Goal: Task Accomplishment & Management: Use online tool/utility

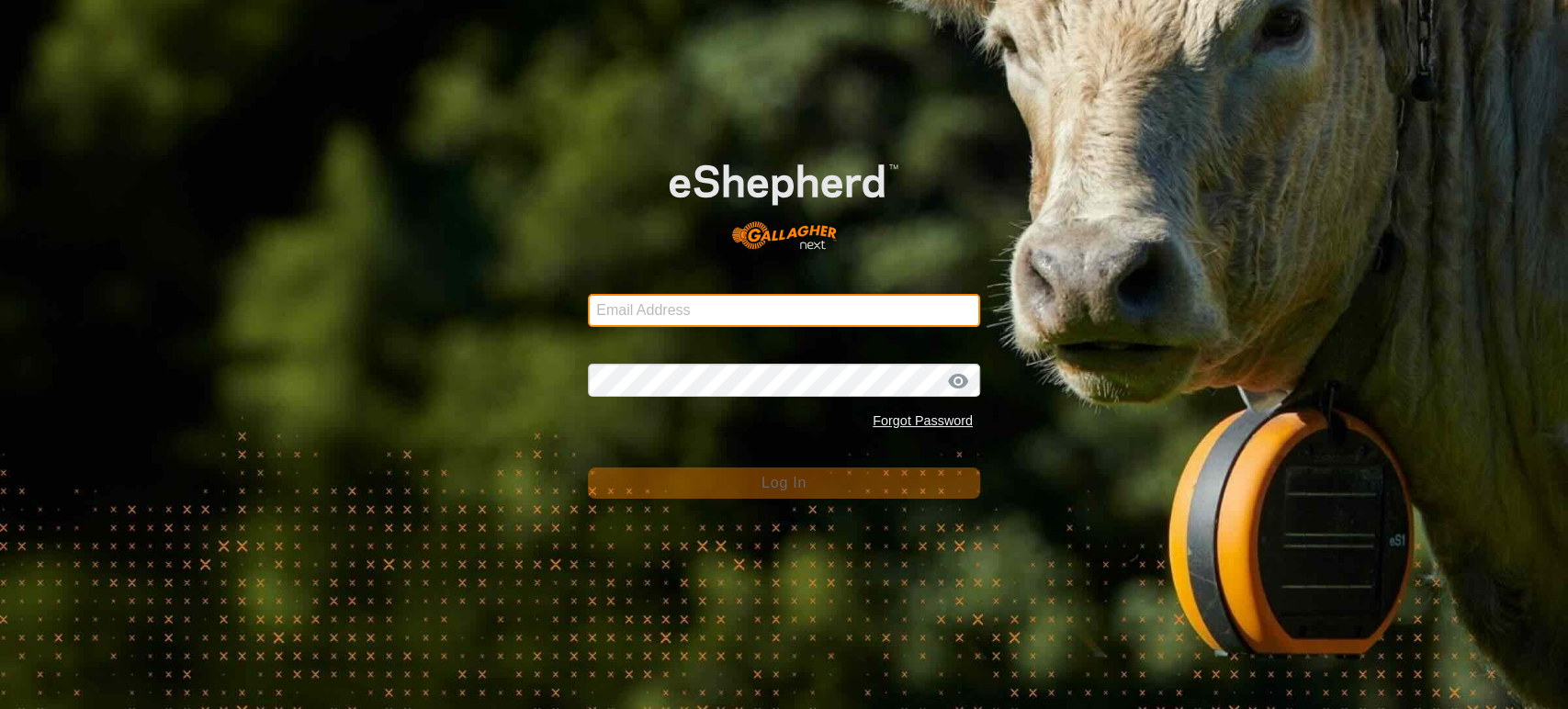
type input "[EMAIL_ADDRESS][DOMAIN_NAME]"
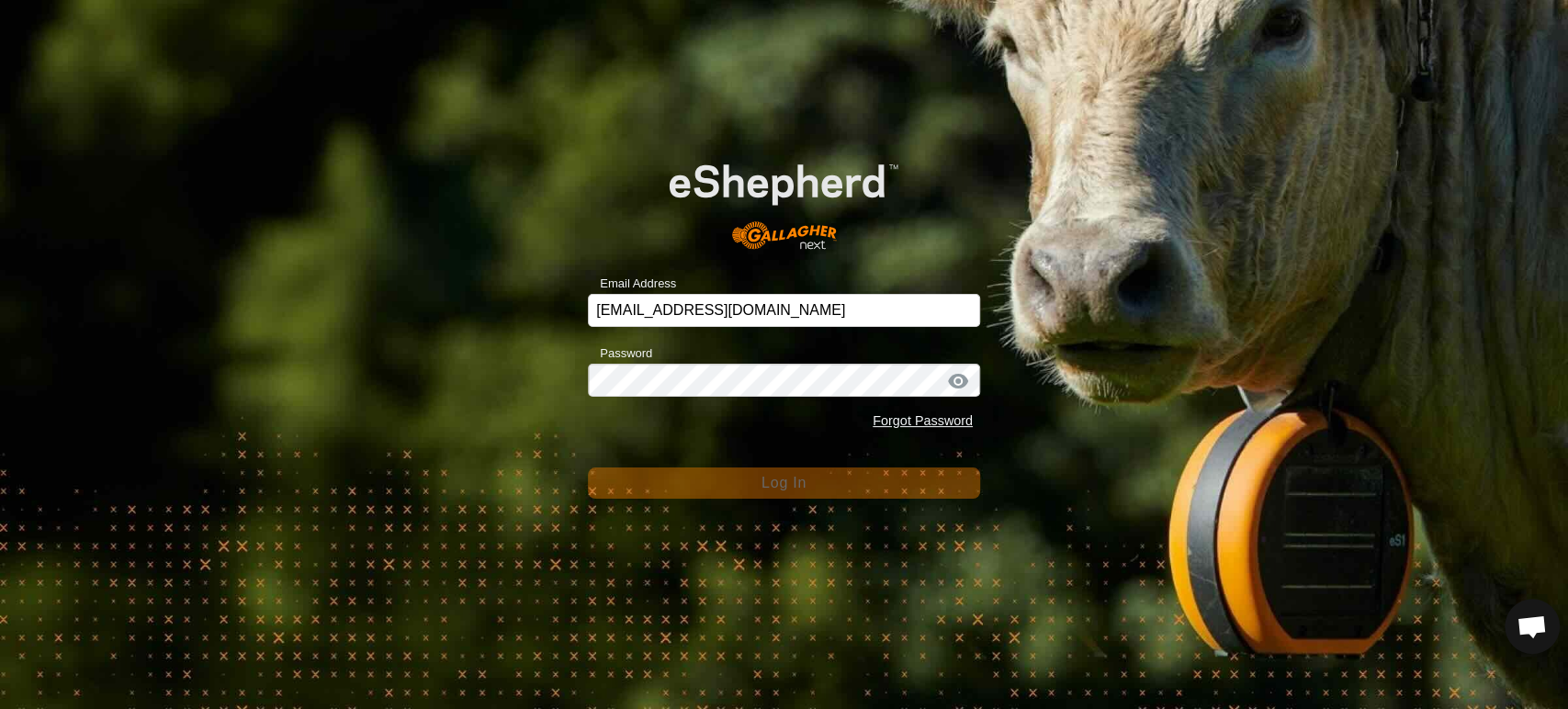
scroll to position [11654, 0]
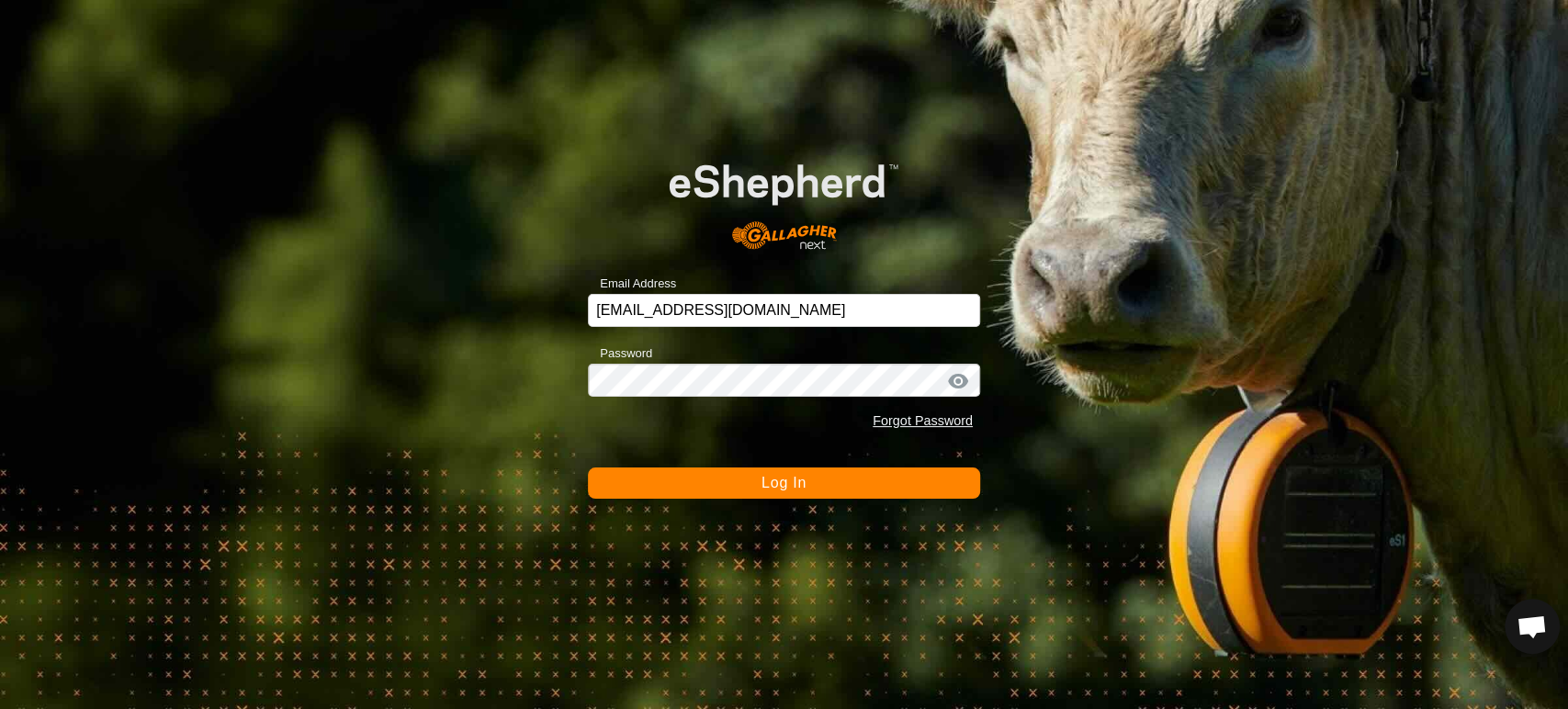
click at [785, 492] on button "Log In" at bounding box center [784, 483] width 392 height 32
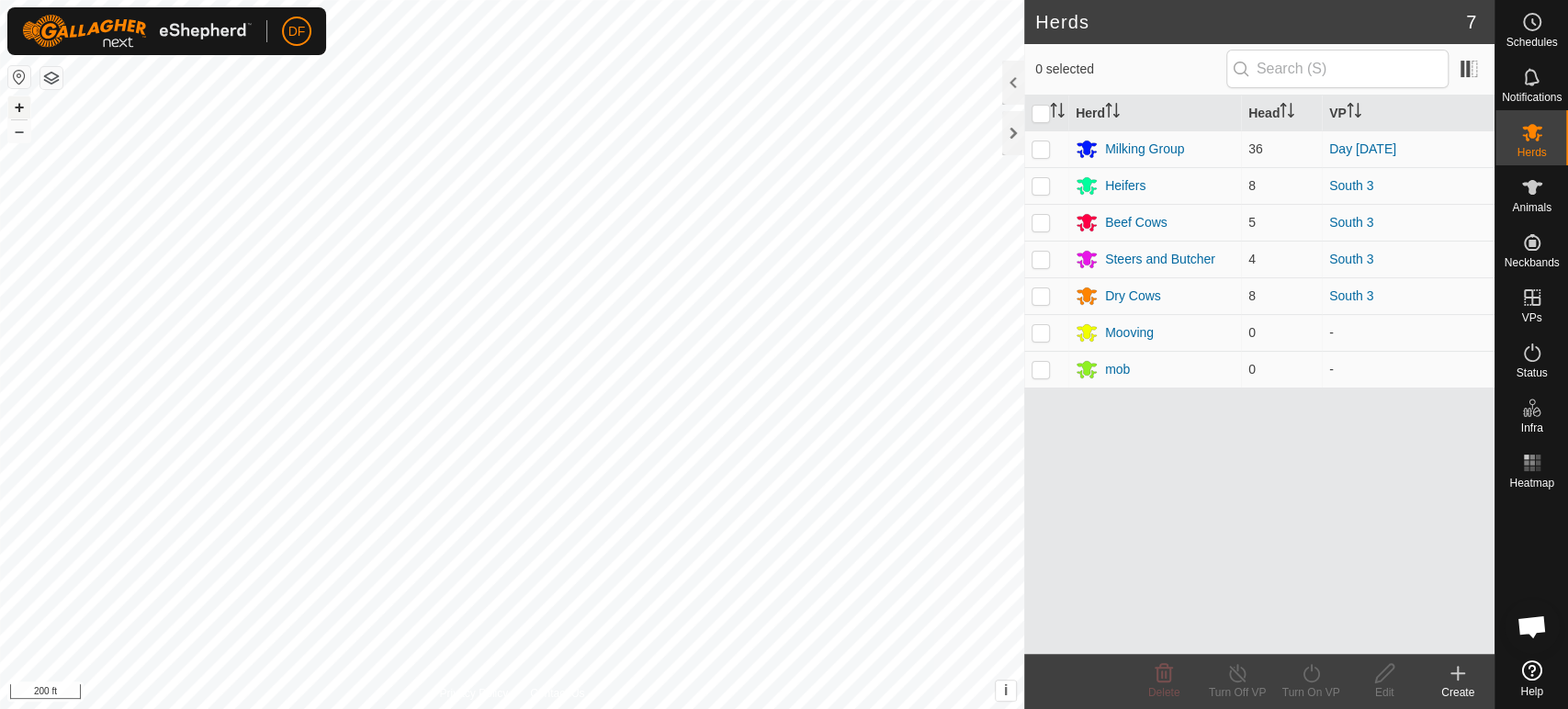
click at [24, 105] on button "+" at bounding box center [19, 107] width 22 height 22
click at [1177, 153] on div "Milking Group" at bounding box center [1145, 149] width 79 height 19
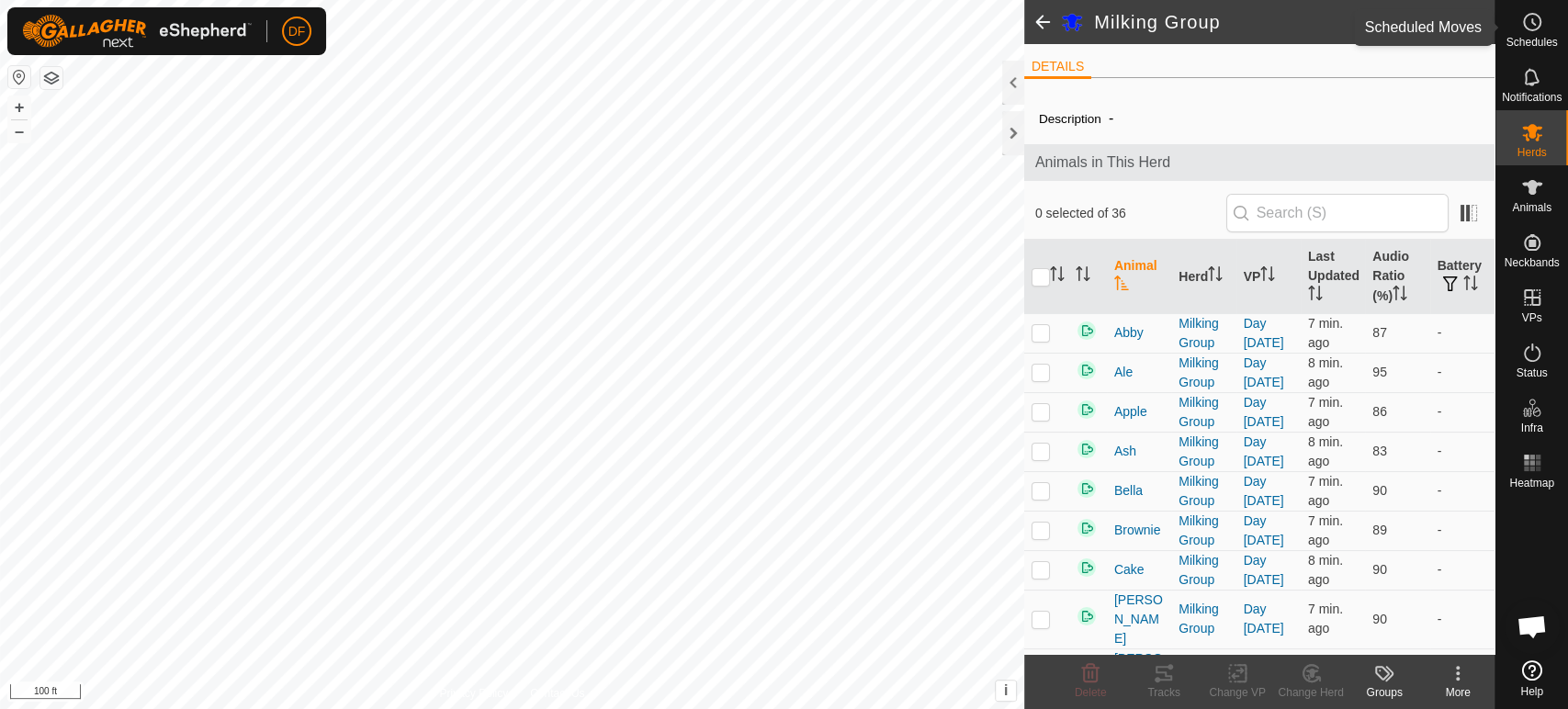
click at [1528, 20] on icon at bounding box center [1532, 22] width 22 height 22
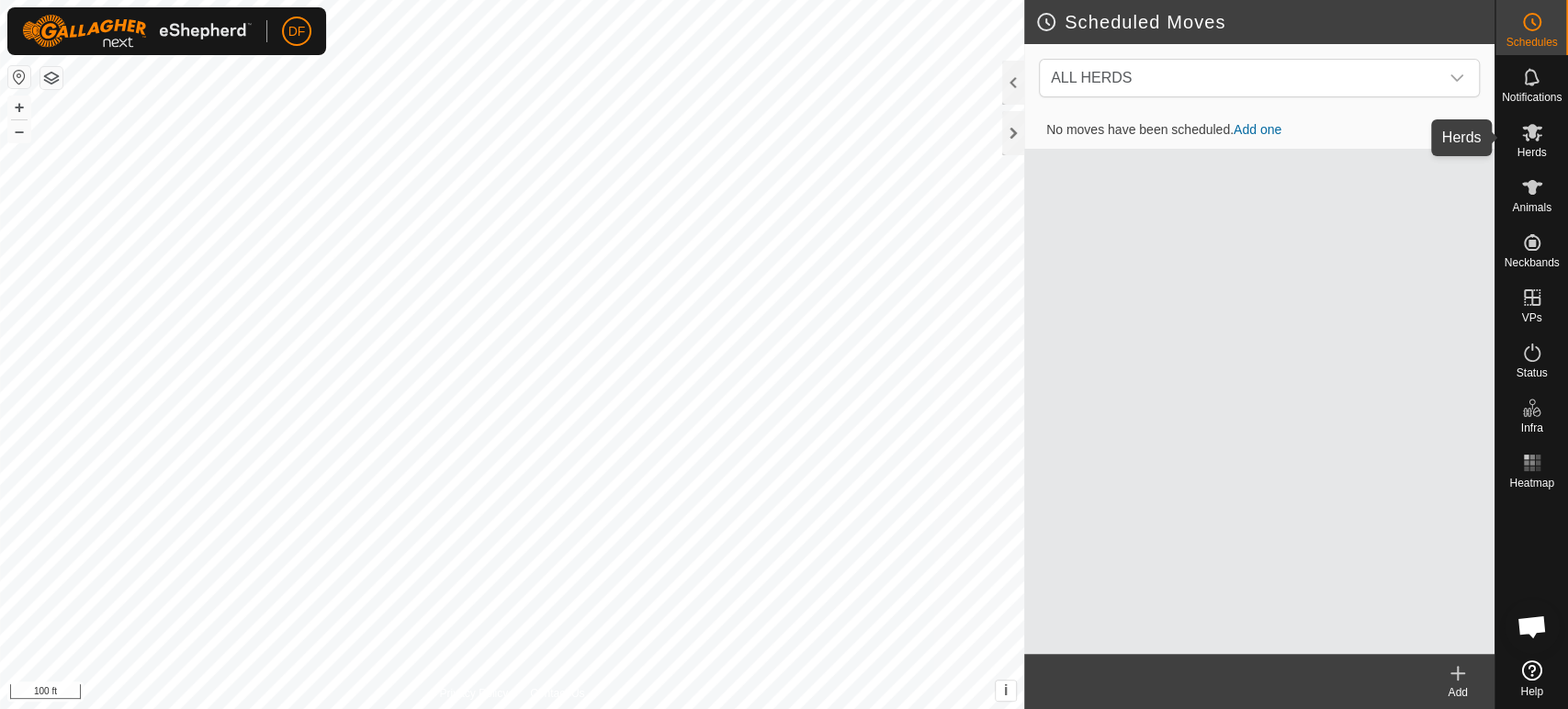
click at [1543, 139] on es-mob-svg-icon at bounding box center [1533, 132] width 34 height 30
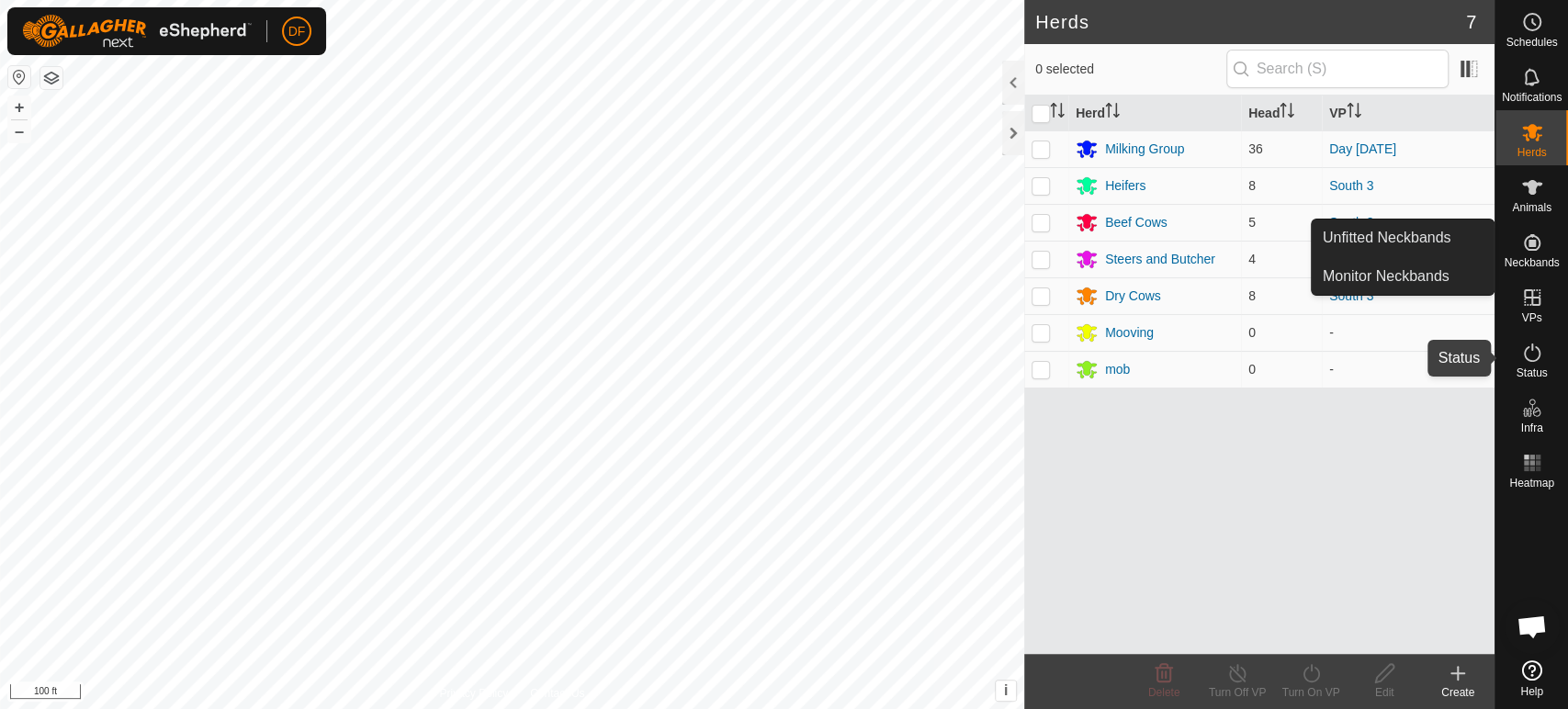
click at [1522, 354] on icon at bounding box center [1532, 352] width 22 height 22
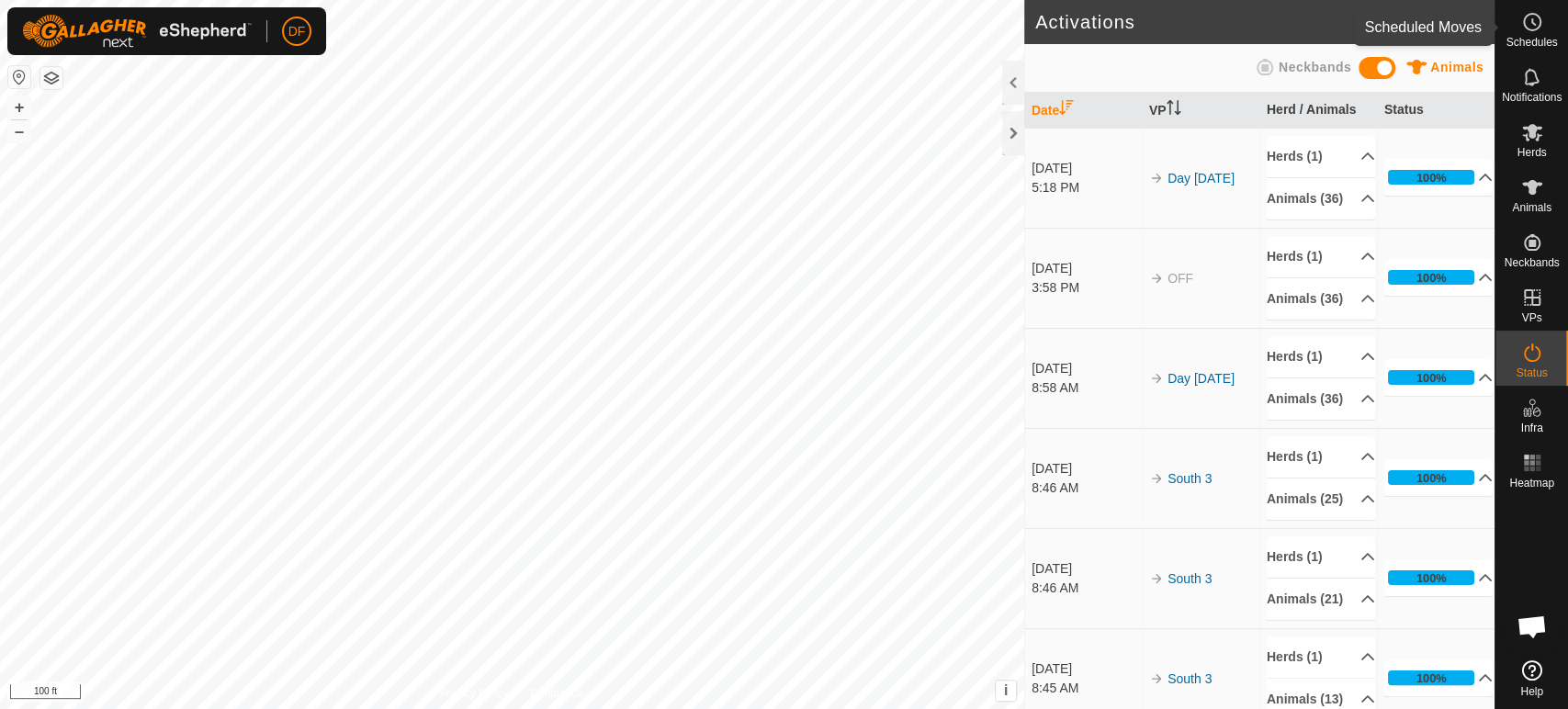
click at [1521, 45] on span "Schedules" at bounding box center [1532, 42] width 52 height 11
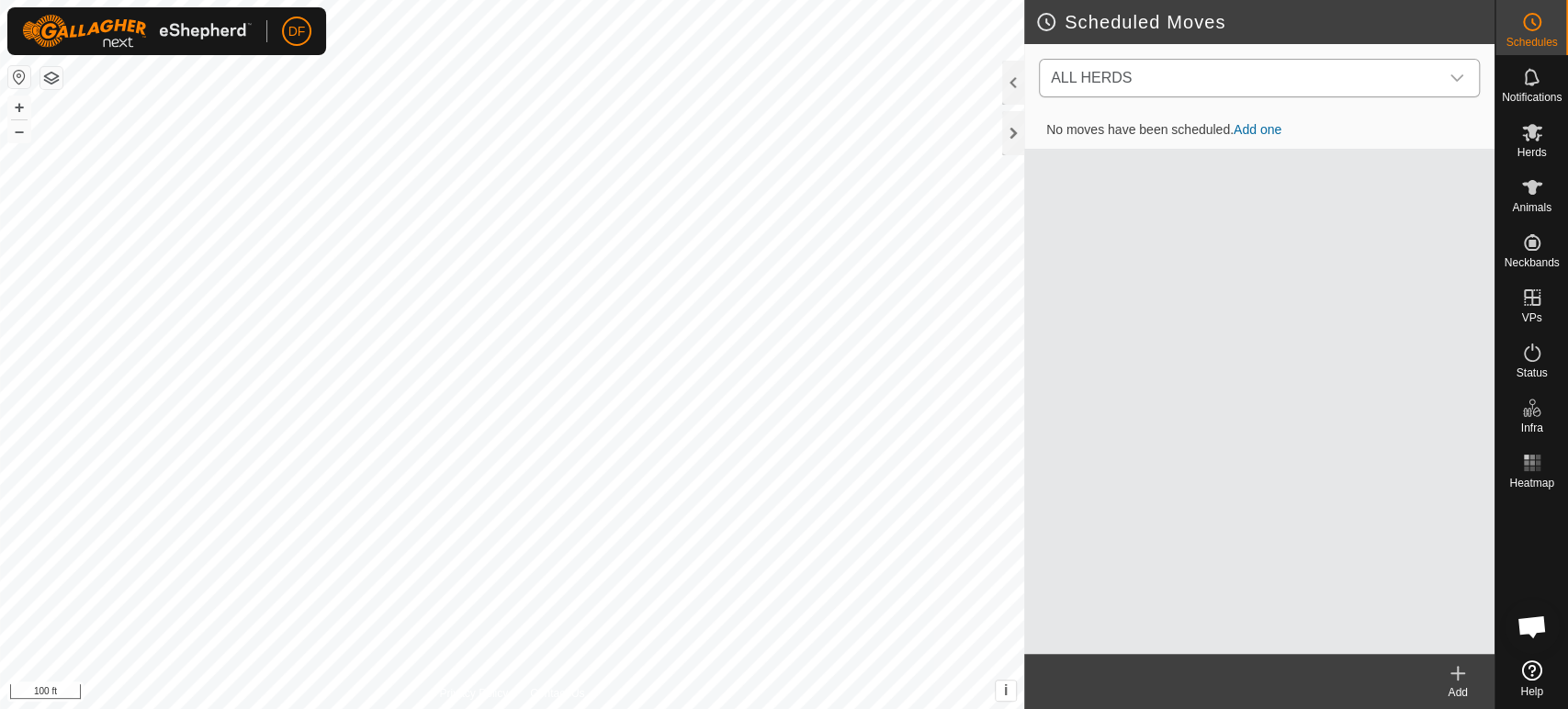
click at [1327, 78] on span "ALL HERDS" at bounding box center [1241, 78] width 395 height 36
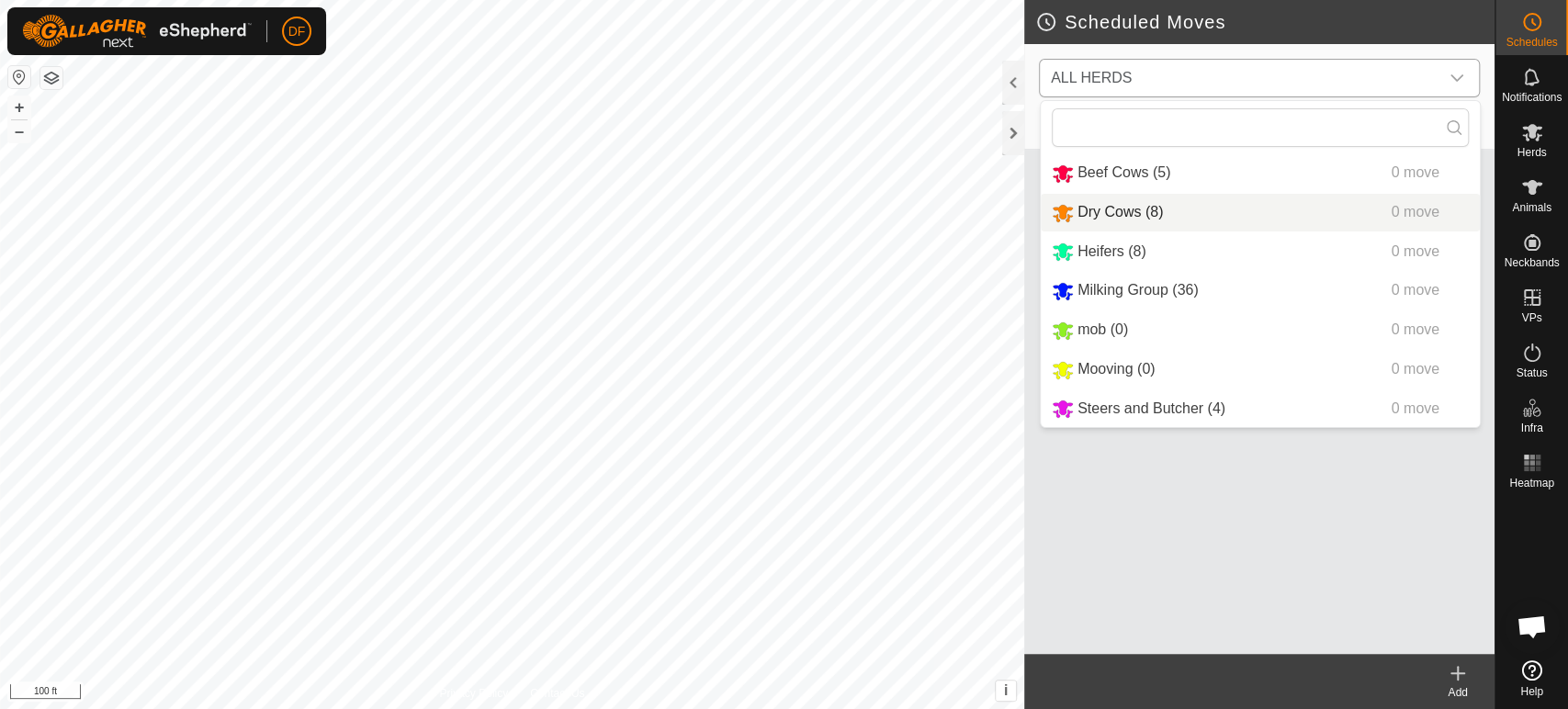
click at [1171, 220] on li "Dry Cows (8) 0 move" at bounding box center [1260, 212] width 439 height 37
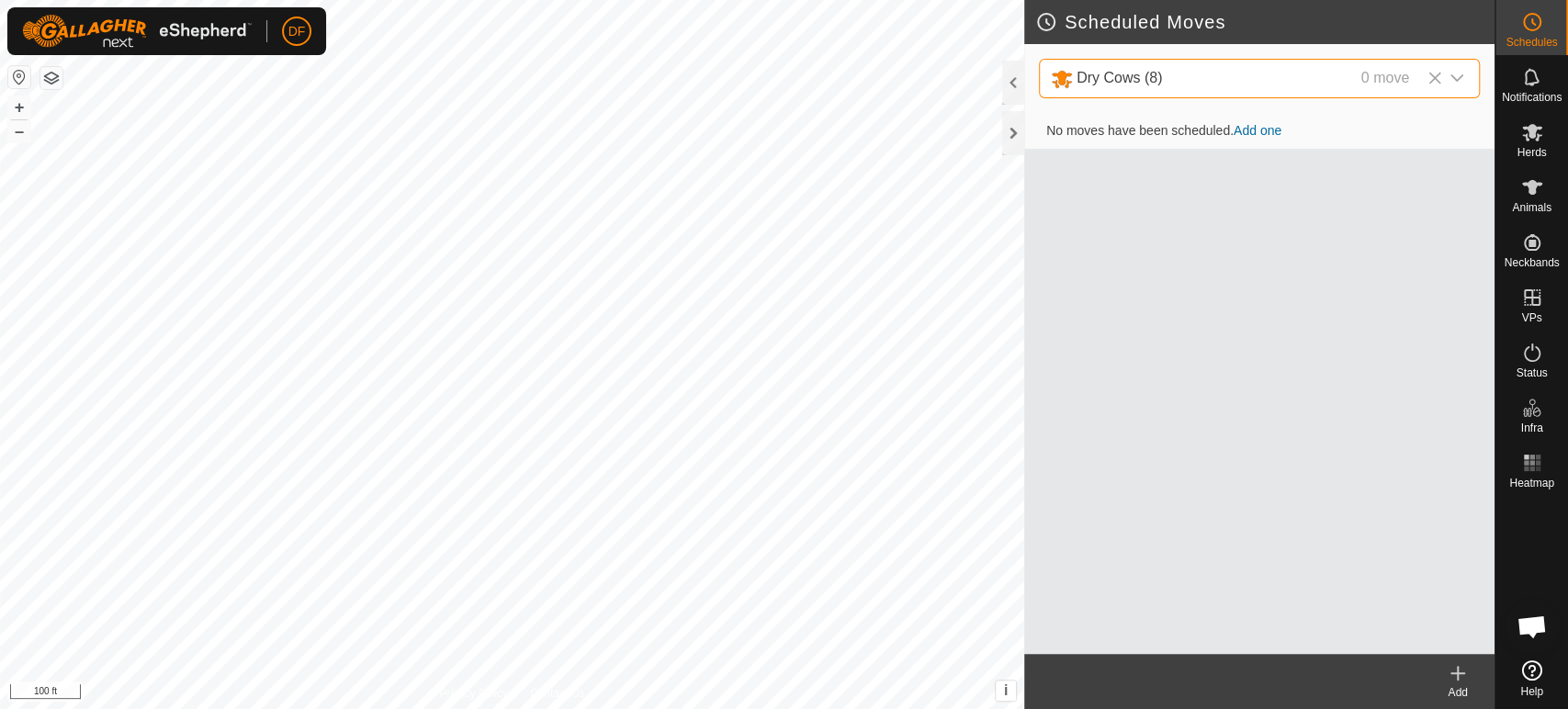
click at [1257, 132] on link "Add one" at bounding box center [1258, 130] width 48 height 14
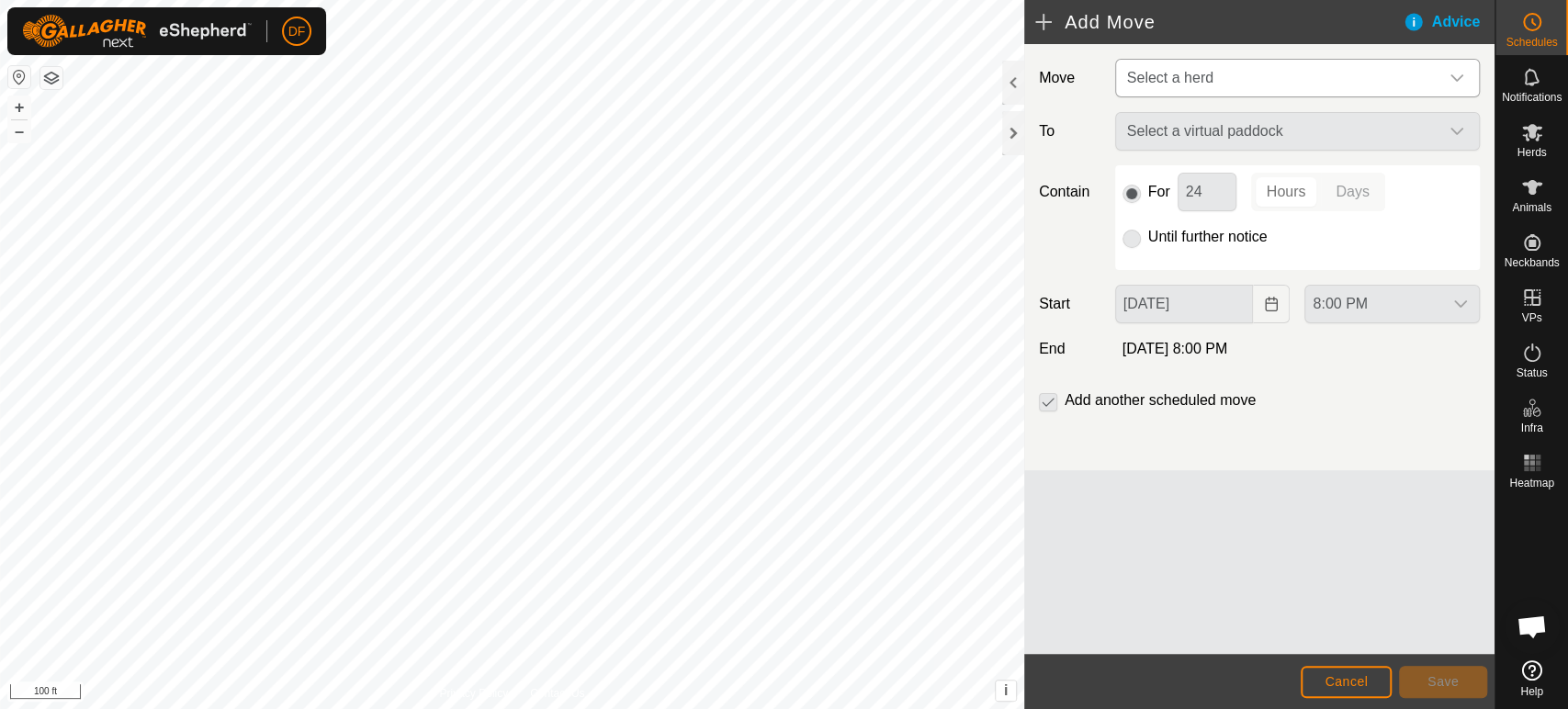
click at [1175, 85] on span "Select a herd" at bounding box center [1171, 78] width 86 height 15
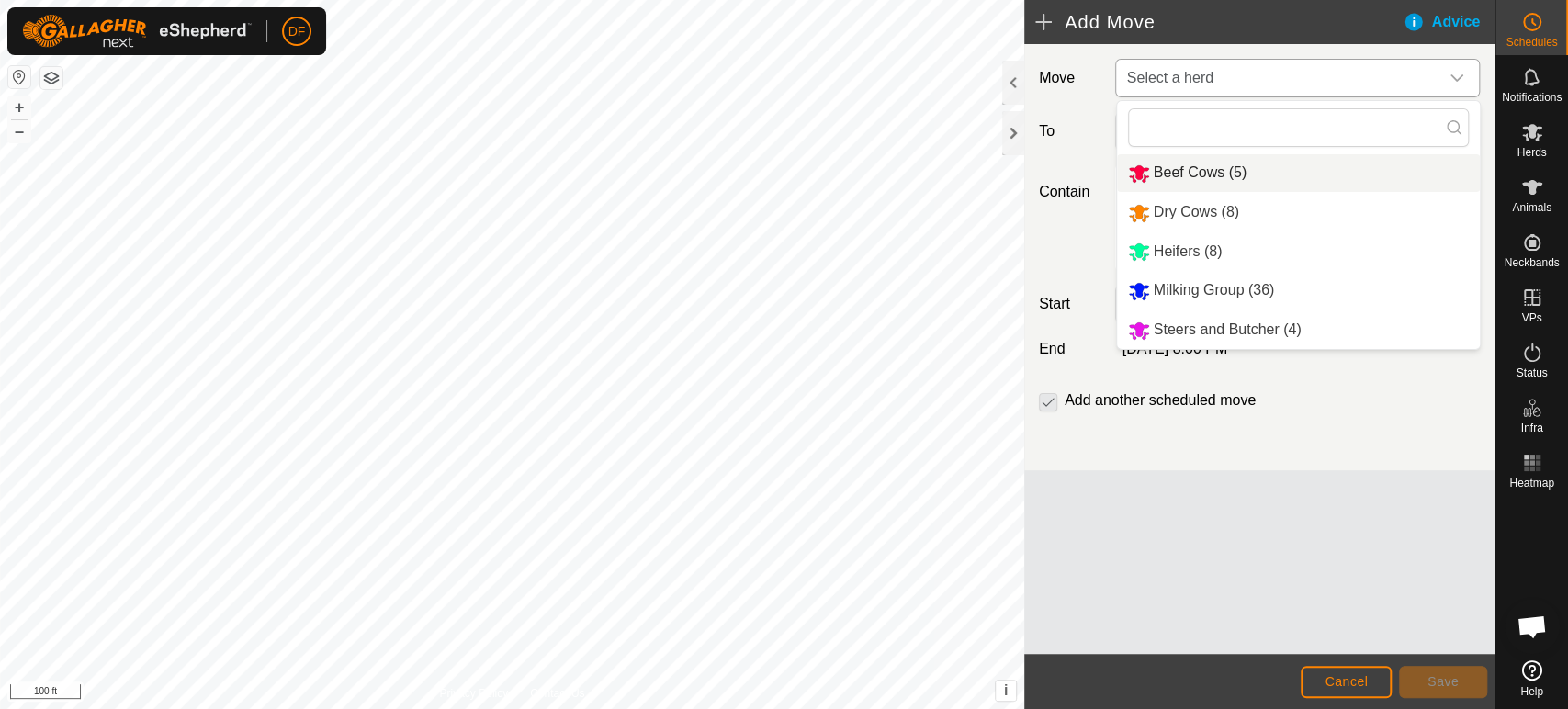
click at [1167, 171] on li "Beef Cows (5)" at bounding box center [1298, 172] width 363 height 37
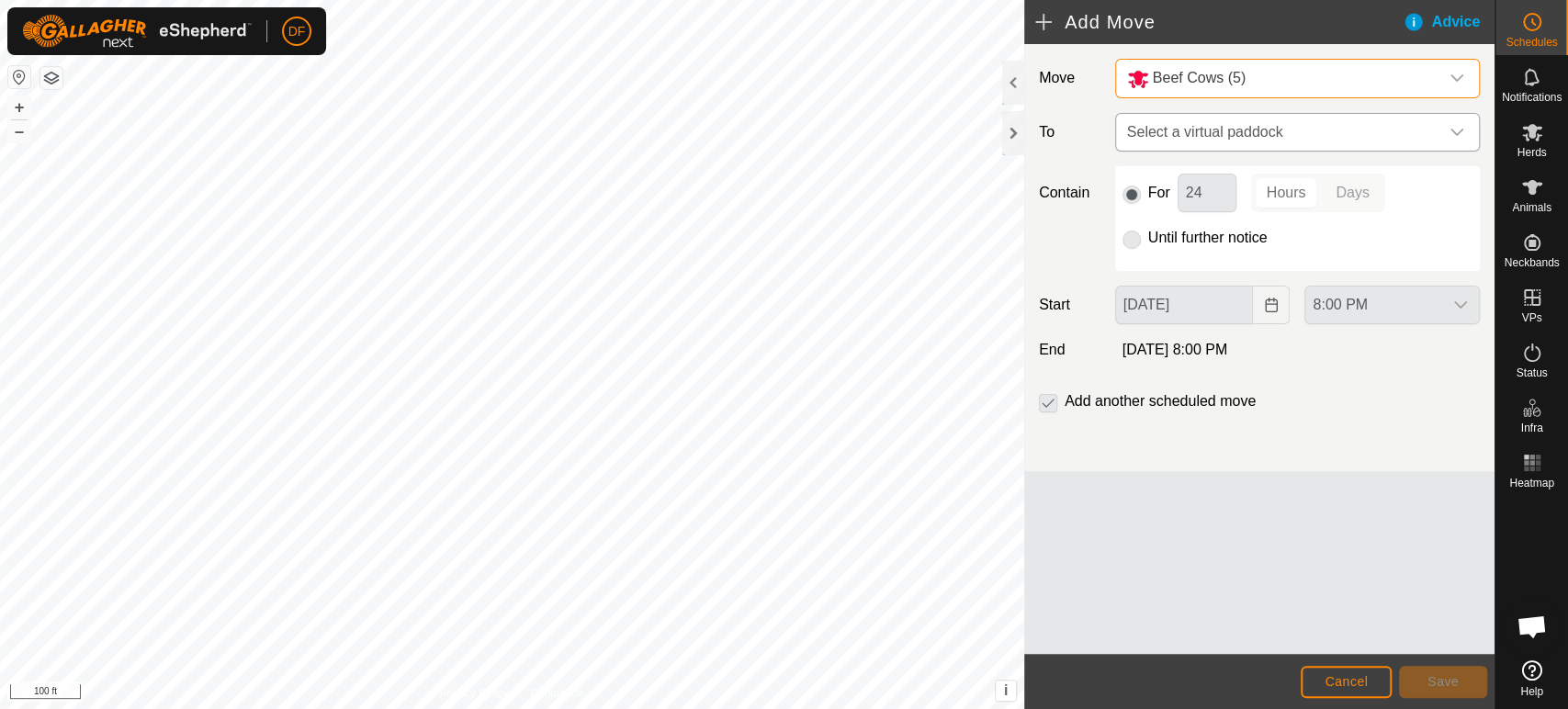
click at [1184, 143] on span "Select a virtual paddock" at bounding box center [1279, 132] width 319 height 36
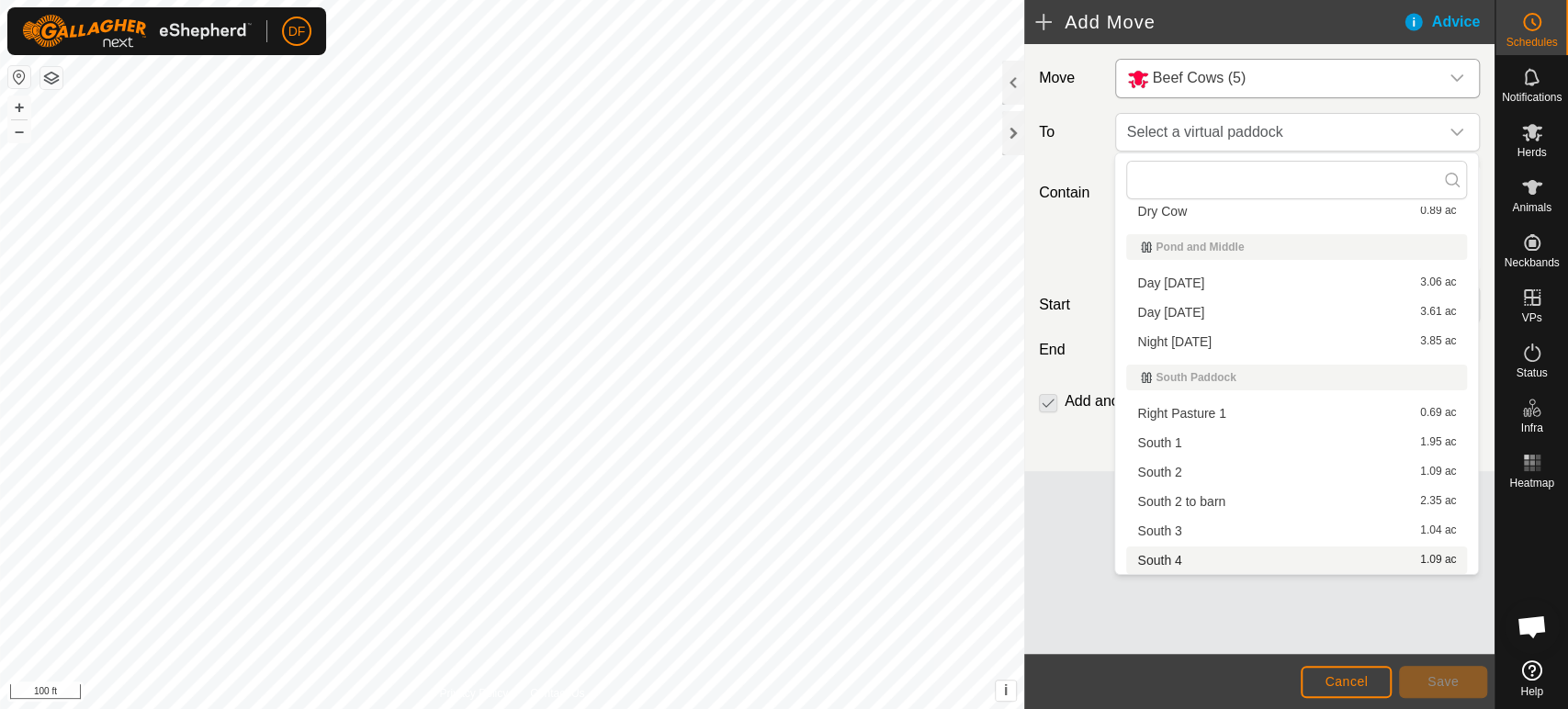
scroll to position [123, 0]
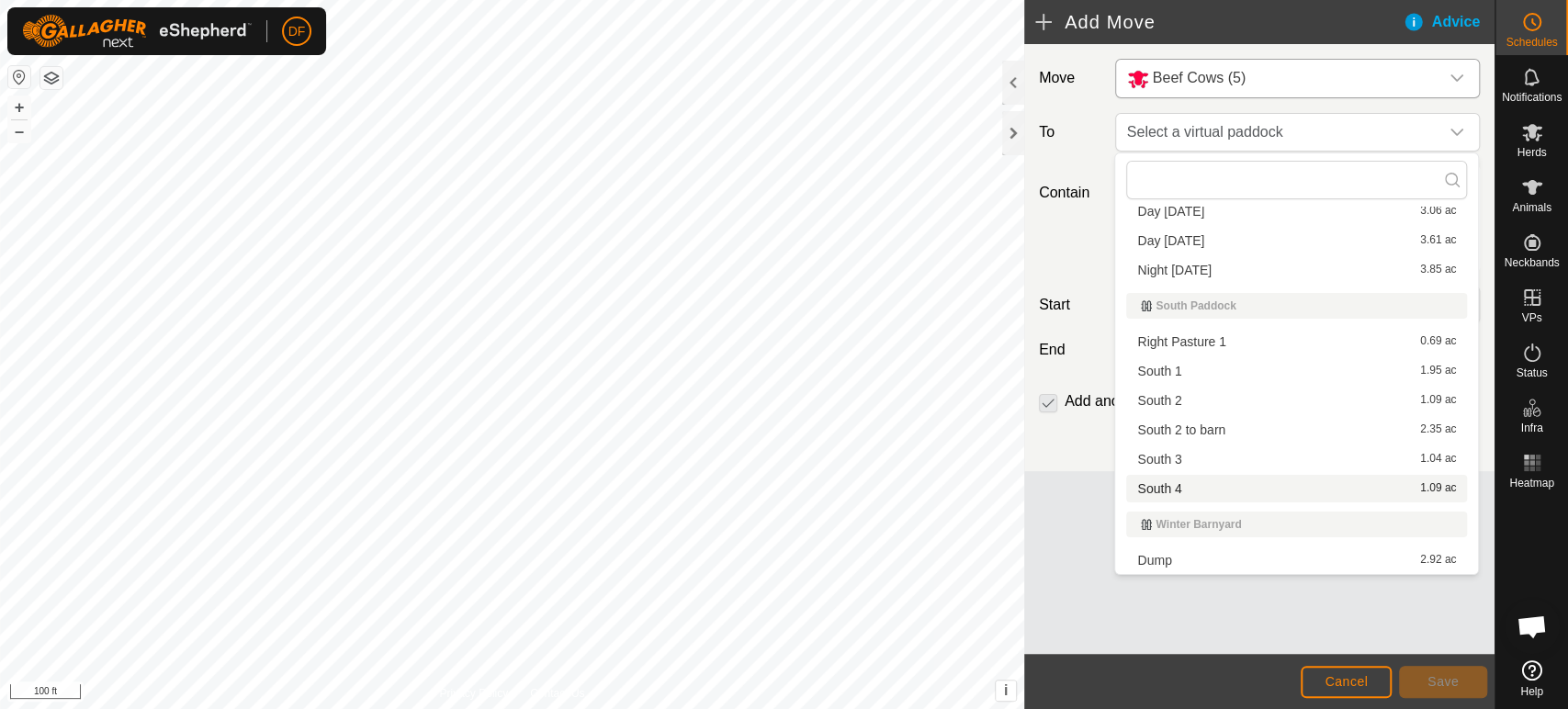
click at [1160, 492] on li "South 4 1.09 ac" at bounding box center [1297, 488] width 341 height 28
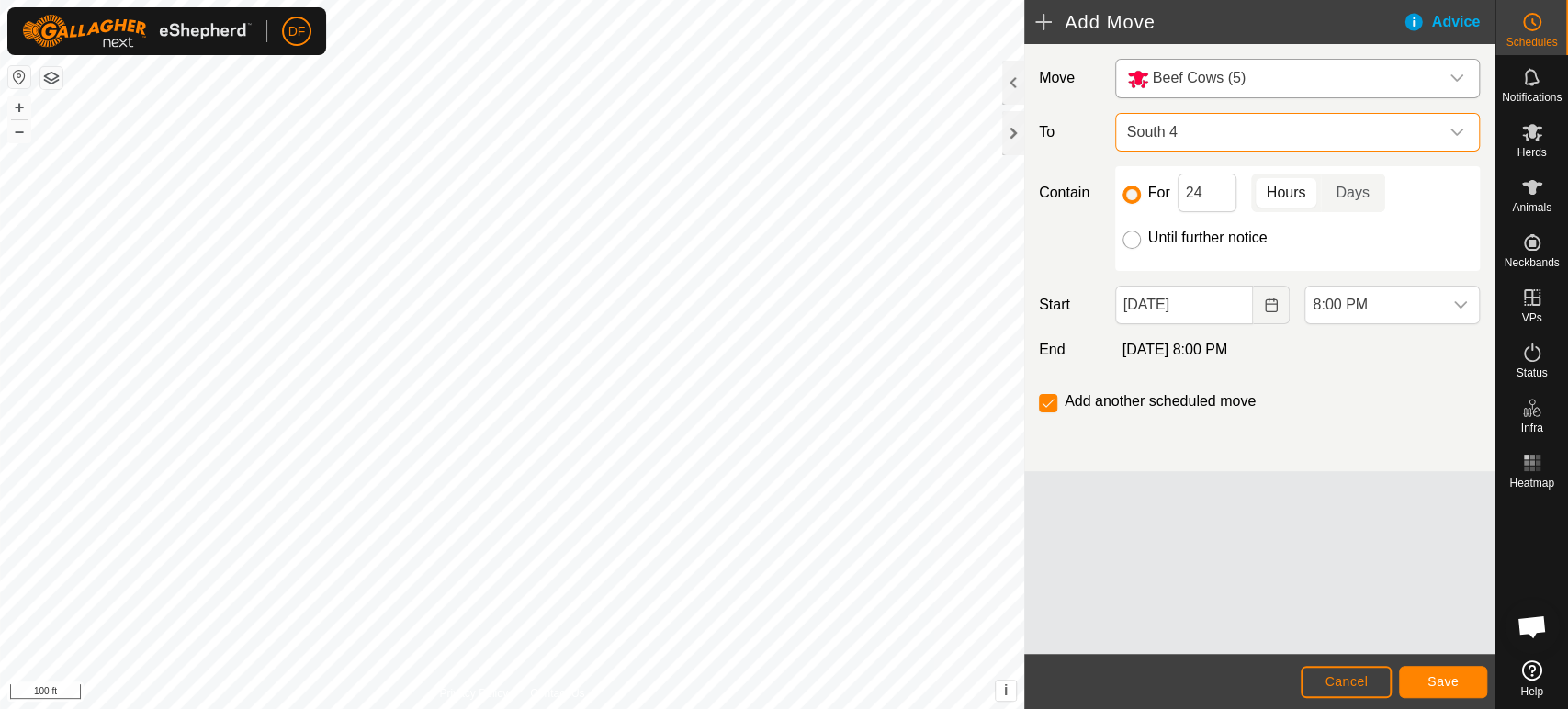
click at [1138, 240] on input "Until further notice" at bounding box center [1131, 239] width 18 height 18
radio input "true"
checkbox input "false"
click at [1373, 321] on span "8:00 PM" at bounding box center [1374, 304] width 137 height 36
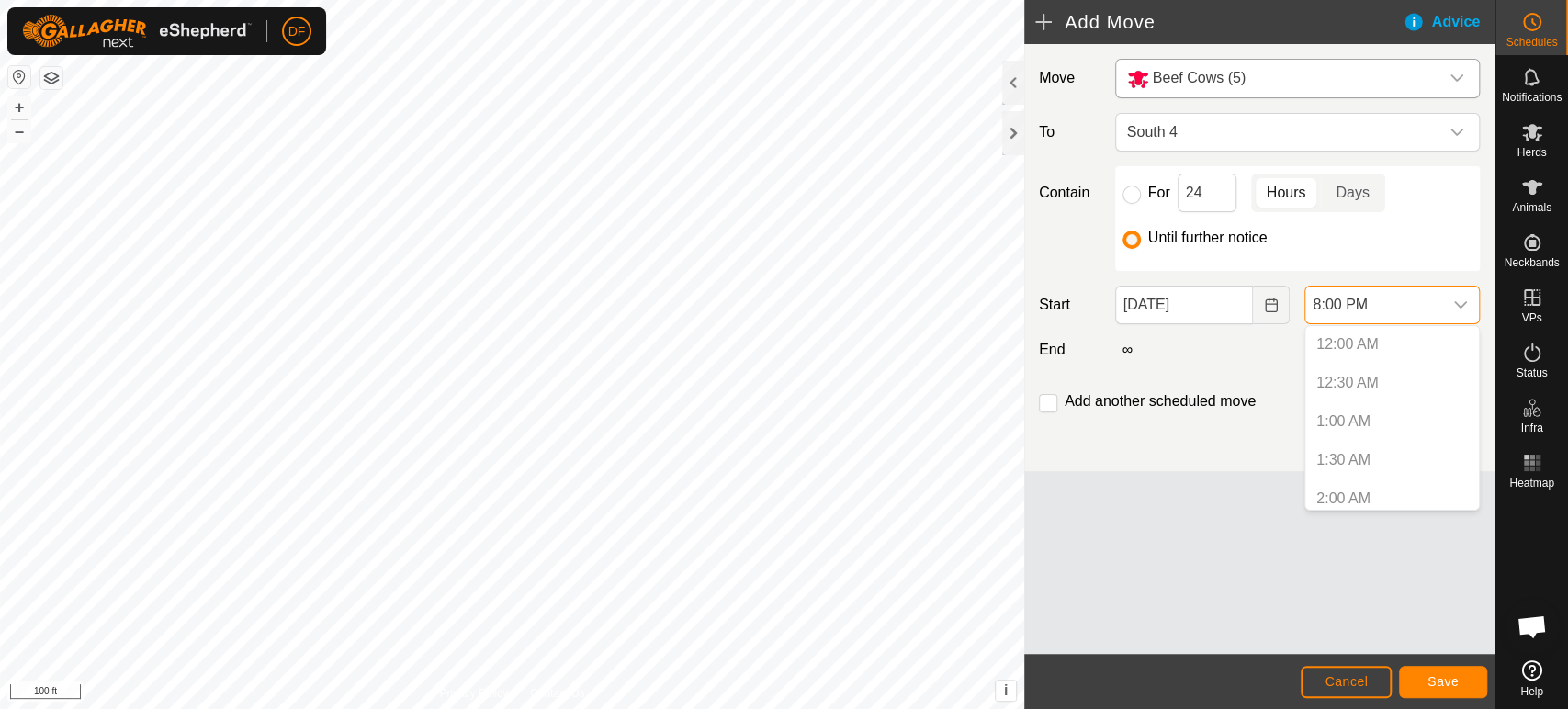
scroll to position [1396, 0]
click at [1353, 488] on li "8:00 PM" at bounding box center [1392, 491] width 173 height 36
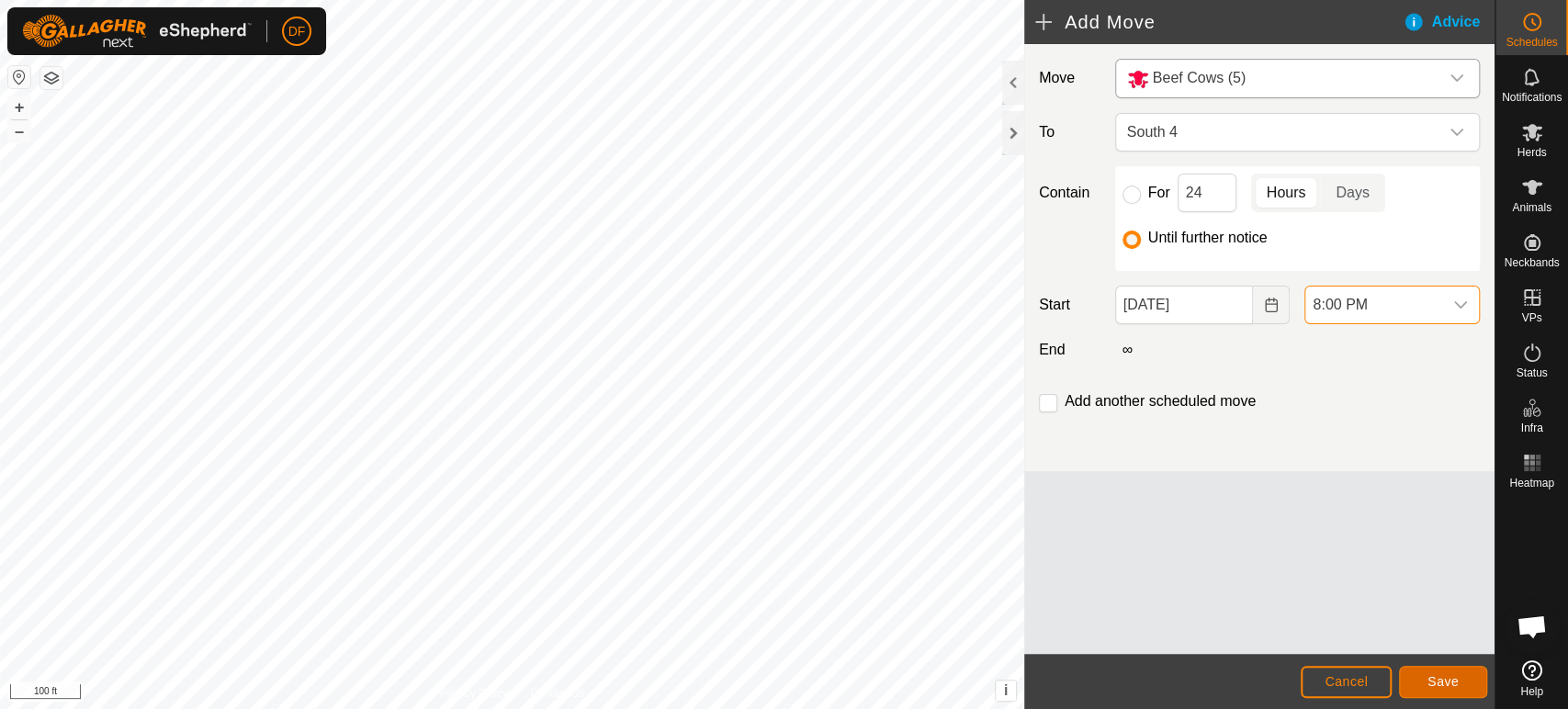
click at [1423, 679] on button "Save" at bounding box center [1444, 682] width 88 height 33
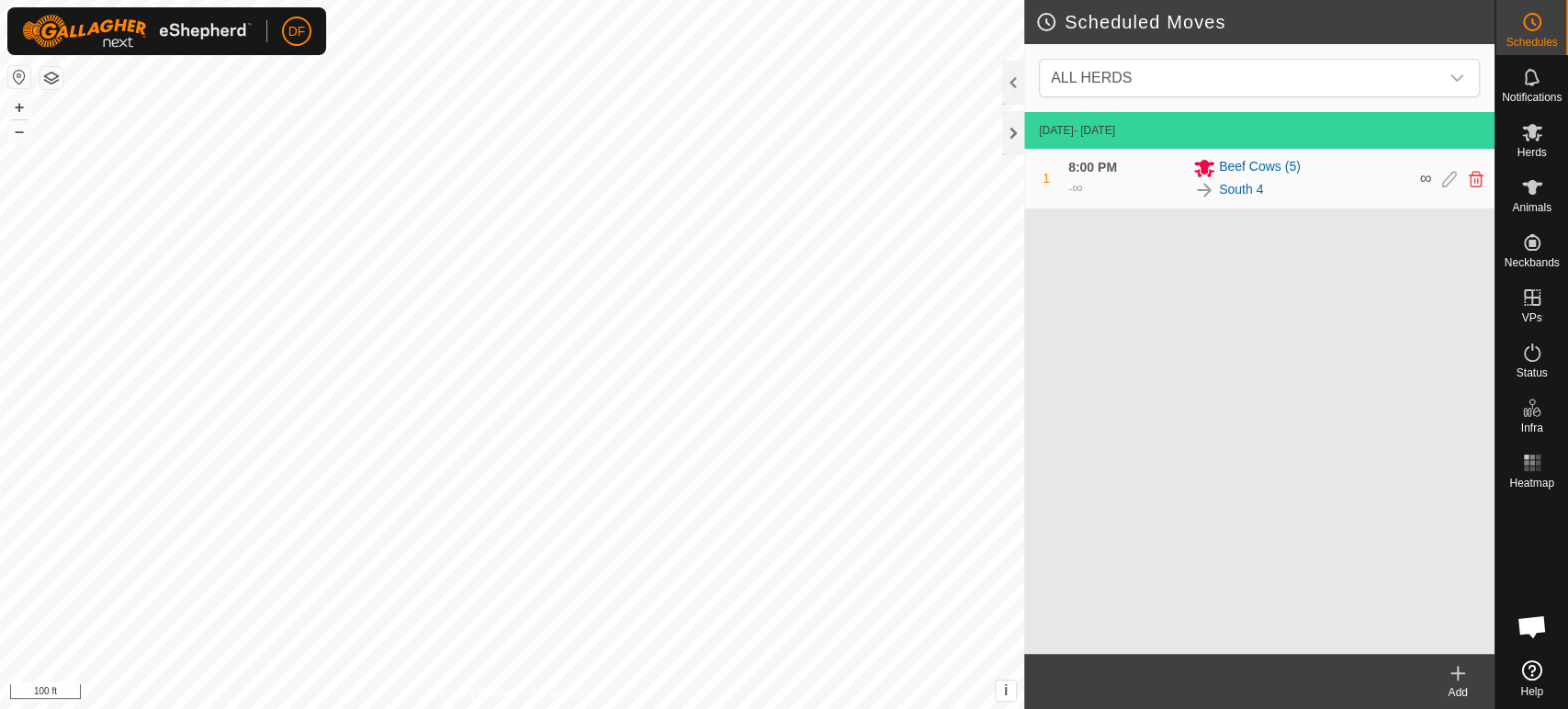
click at [1452, 678] on icon at bounding box center [1458, 673] width 22 height 22
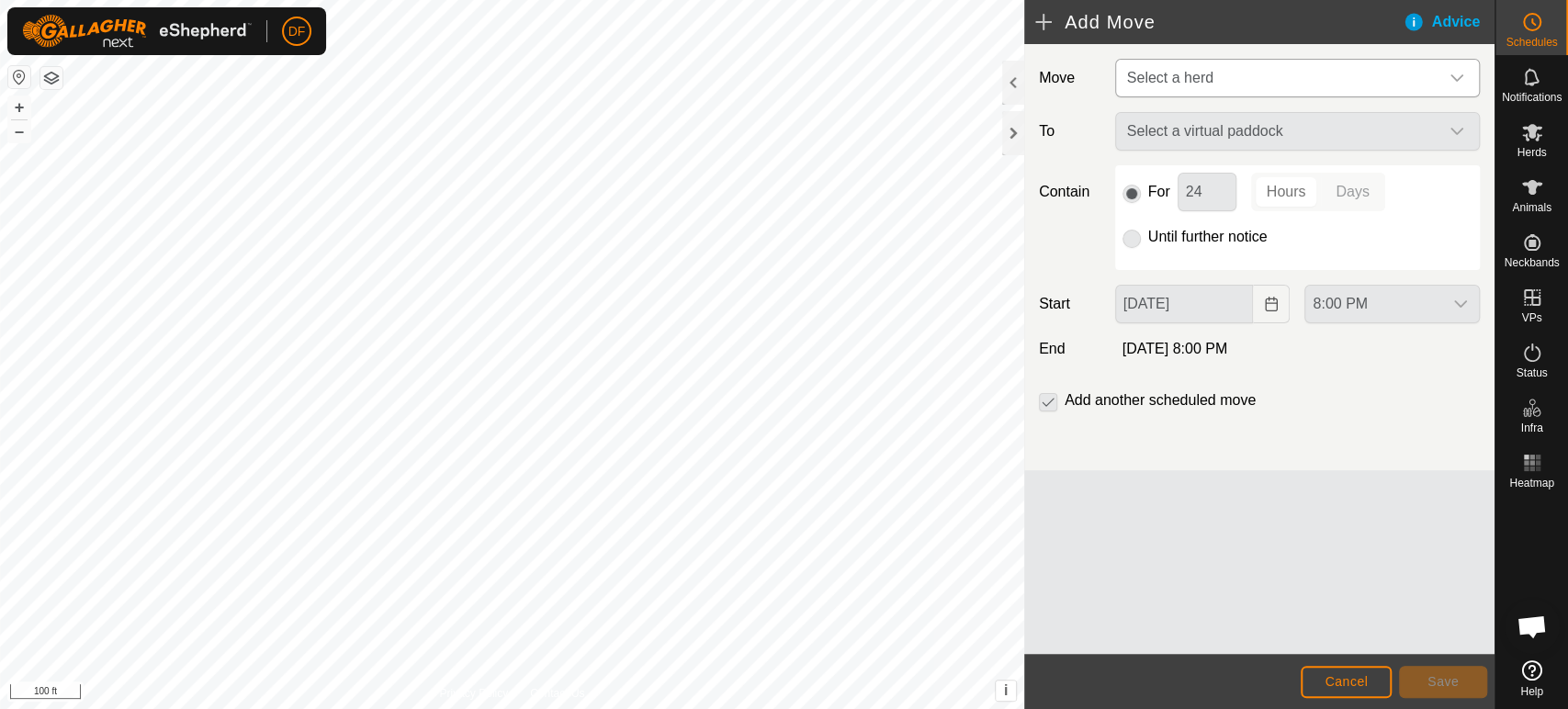
click at [1264, 83] on span "Select a herd" at bounding box center [1279, 78] width 319 height 36
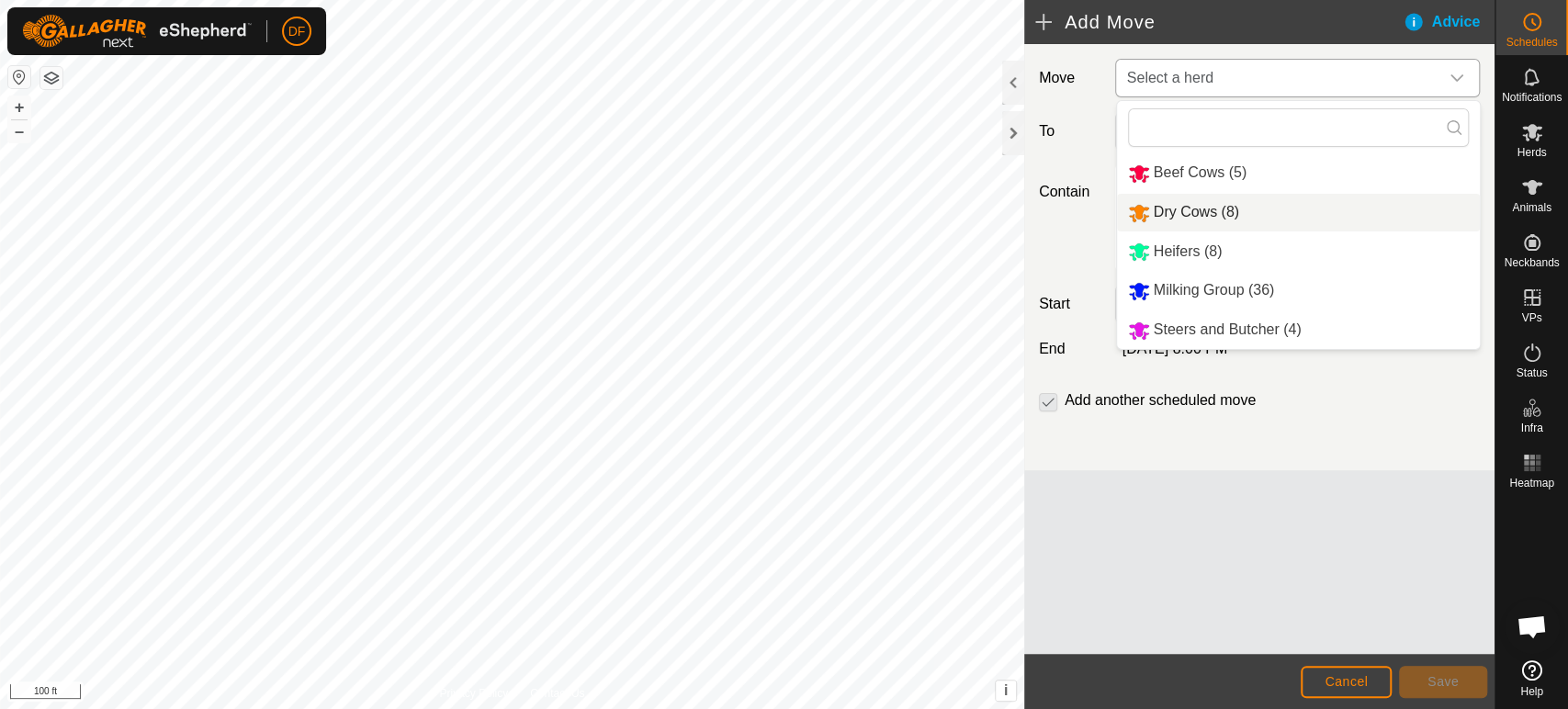
click at [1210, 212] on li "Dry Cows (8)" at bounding box center [1298, 212] width 363 height 37
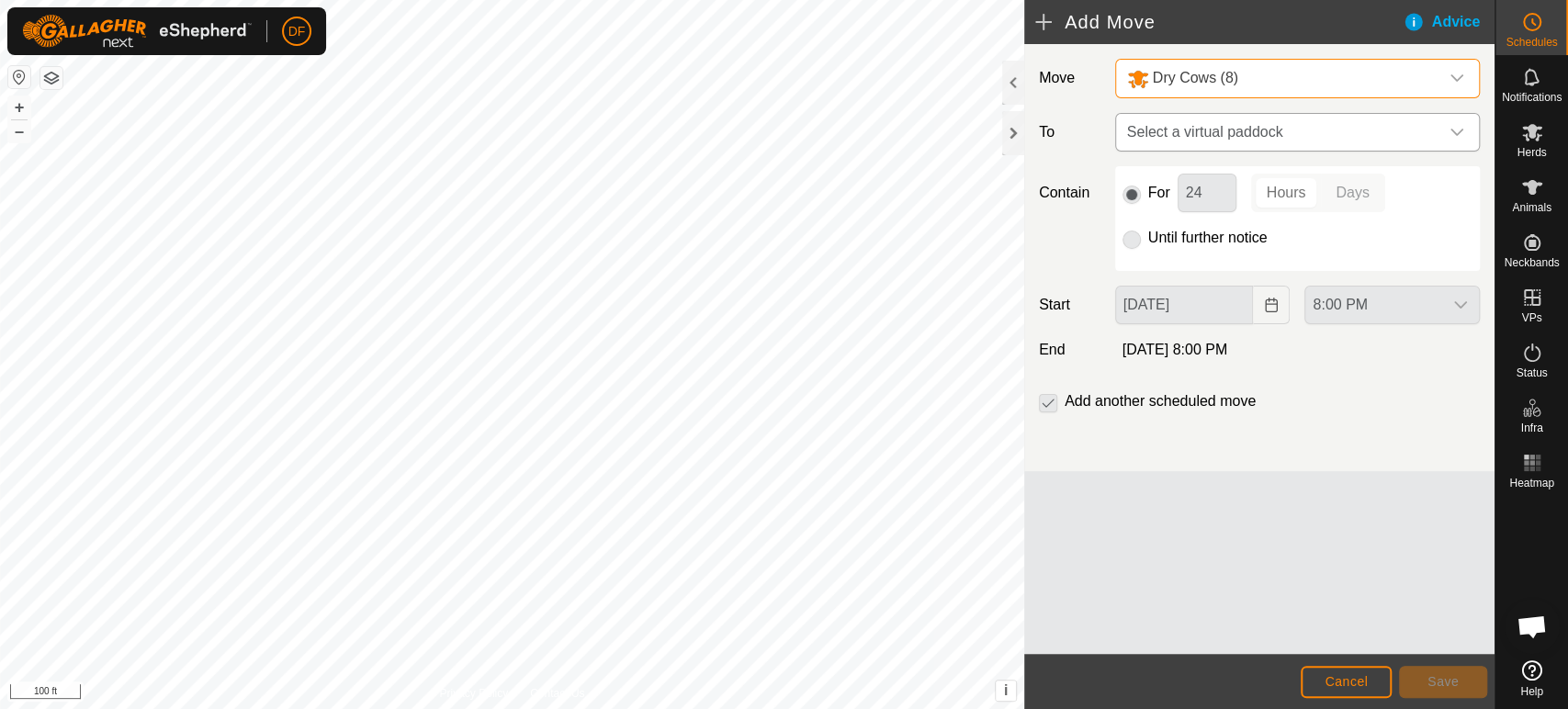
click at [1166, 137] on span "Select a virtual paddock" at bounding box center [1279, 132] width 319 height 36
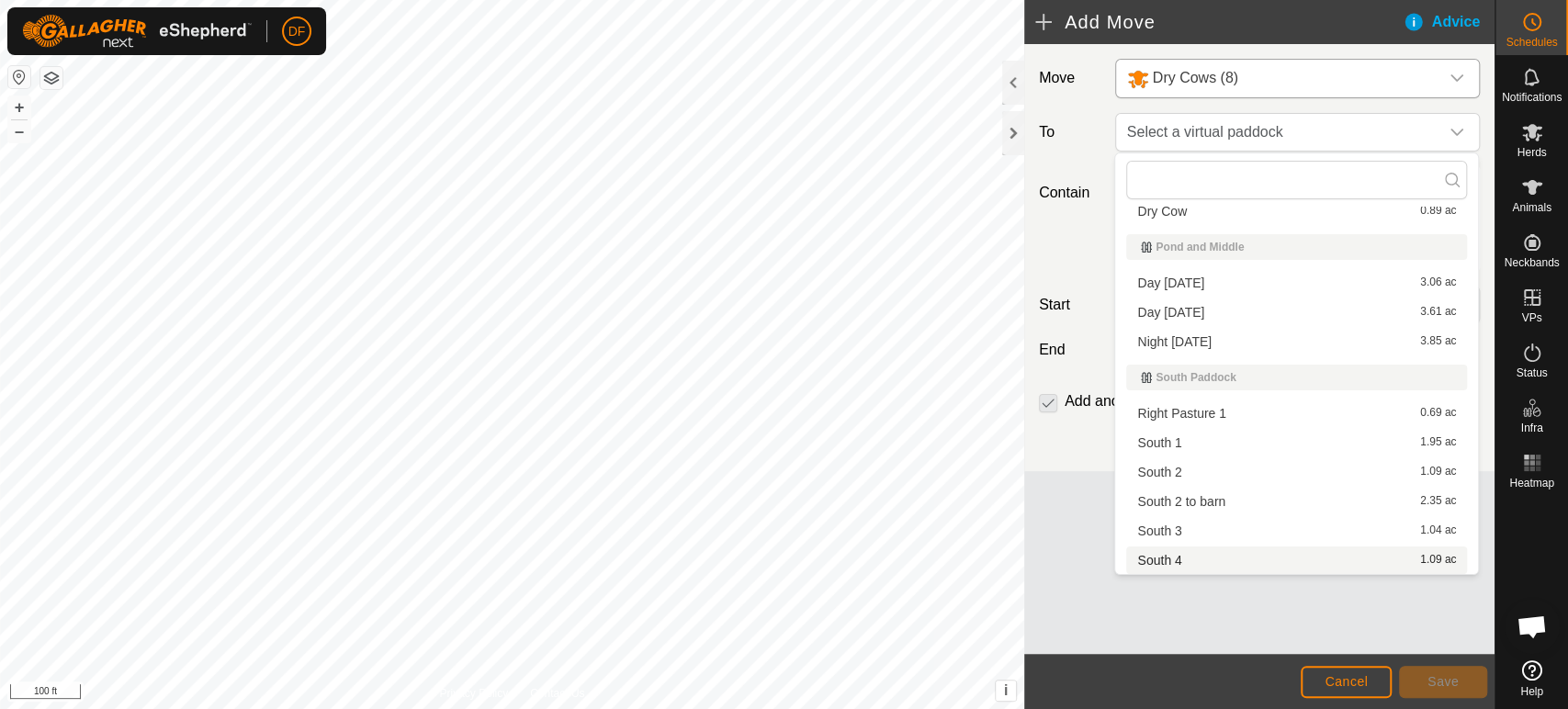
scroll to position [123, 0]
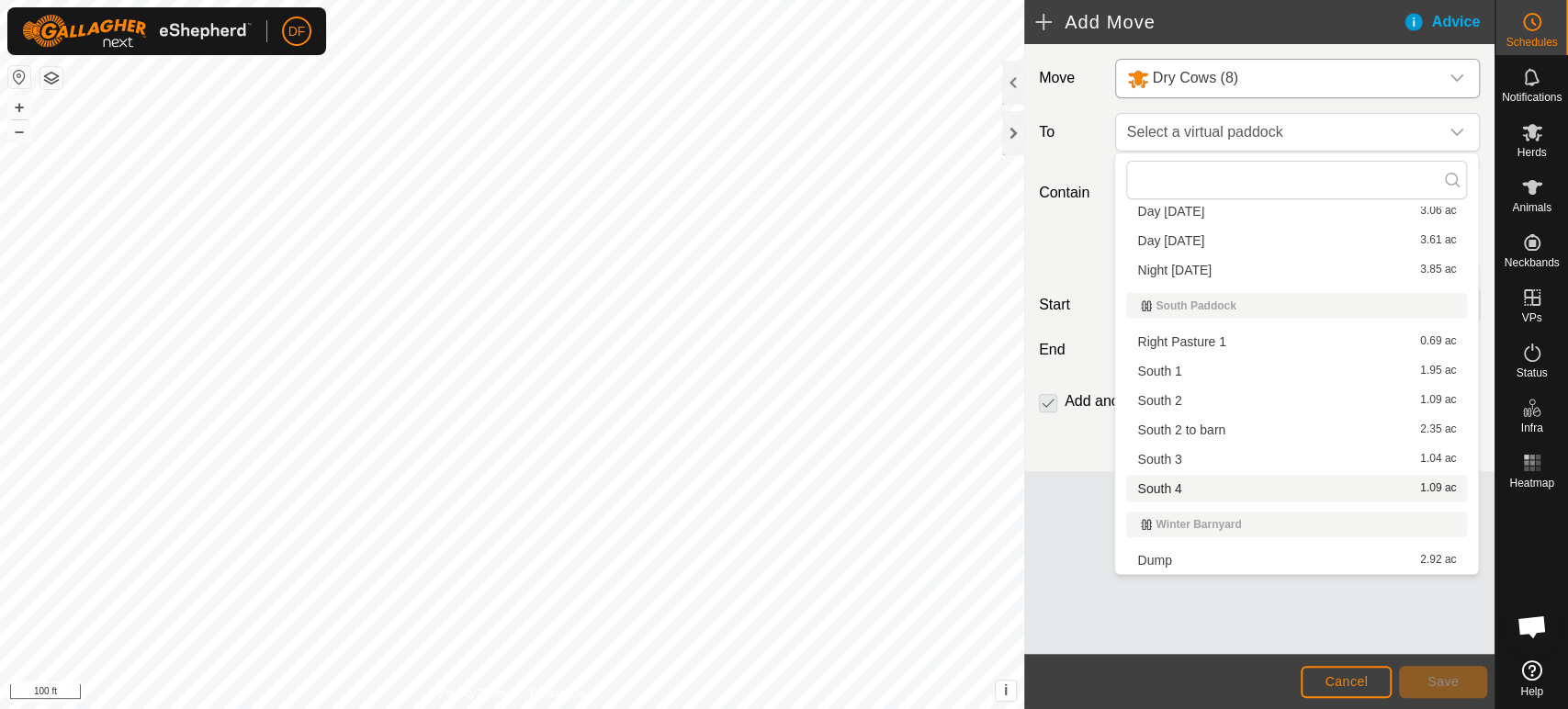
click at [1178, 490] on li "South 4 1.09 ac" at bounding box center [1297, 488] width 341 height 28
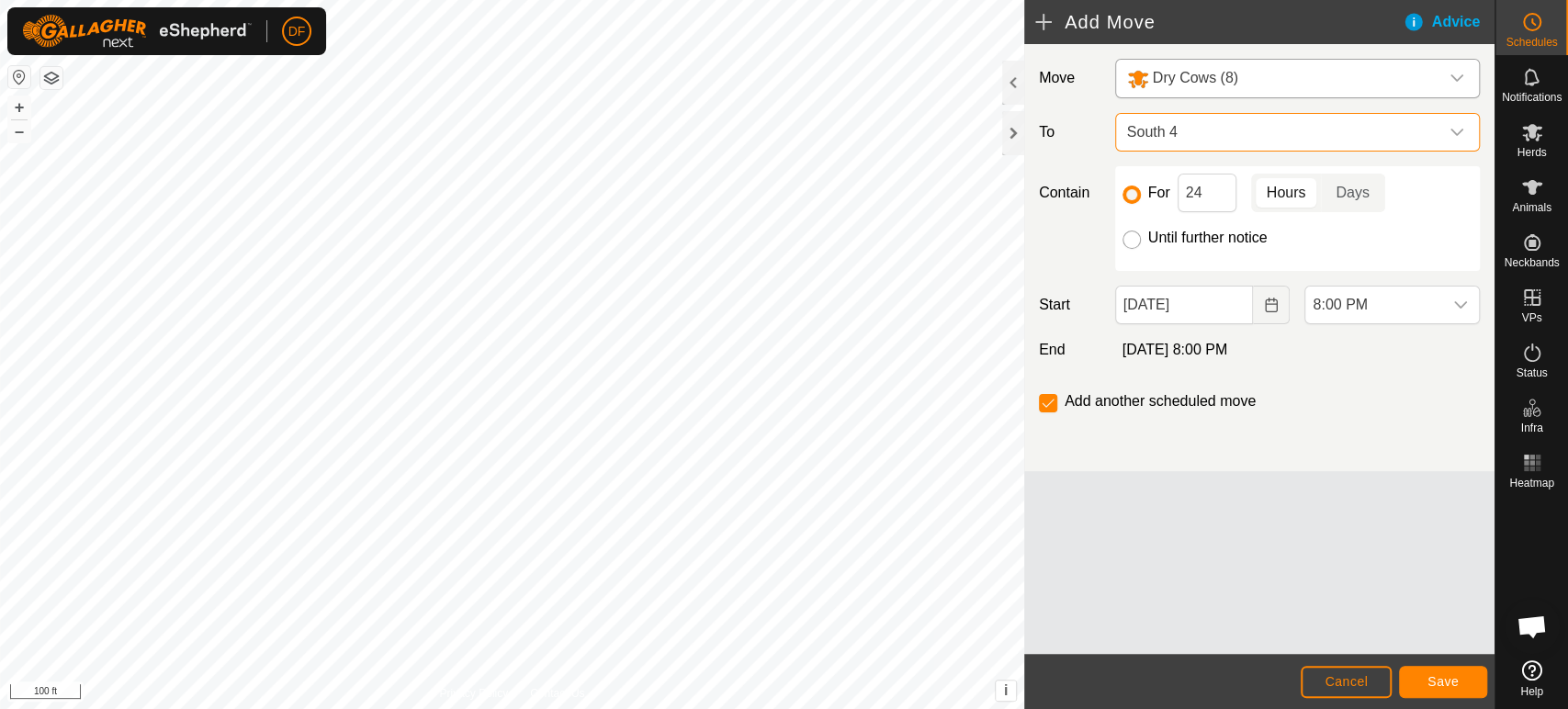
click at [1135, 235] on input "Until further notice" at bounding box center [1131, 239] width 18 height 18
radio input "true"
checkbox input "false"
click at [1426, 688] on button "Save" at bounding box center [1444, 682] width 88 height 33
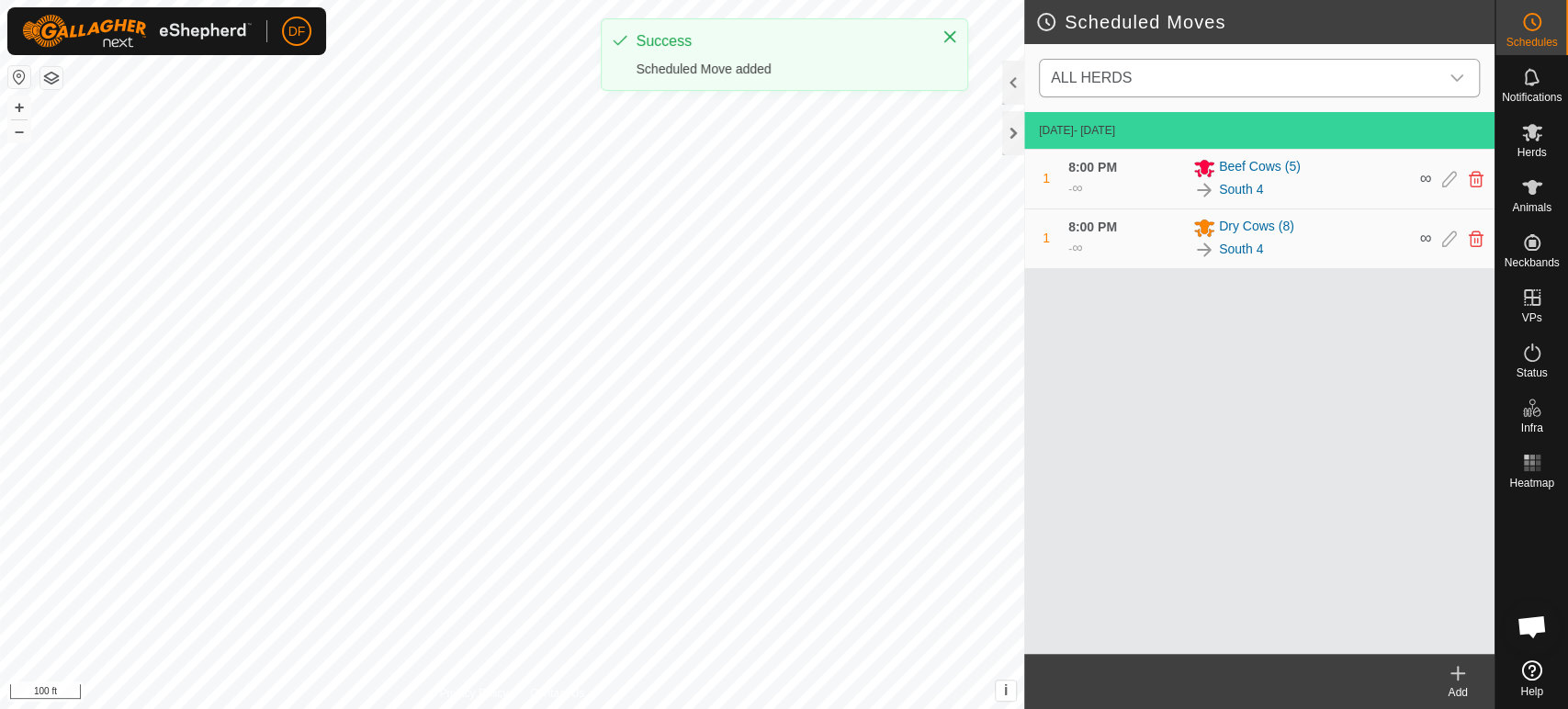
click at [1198, 80] on span "ALL HERDS" at bounding box center [1241, 78] width 395 height 36
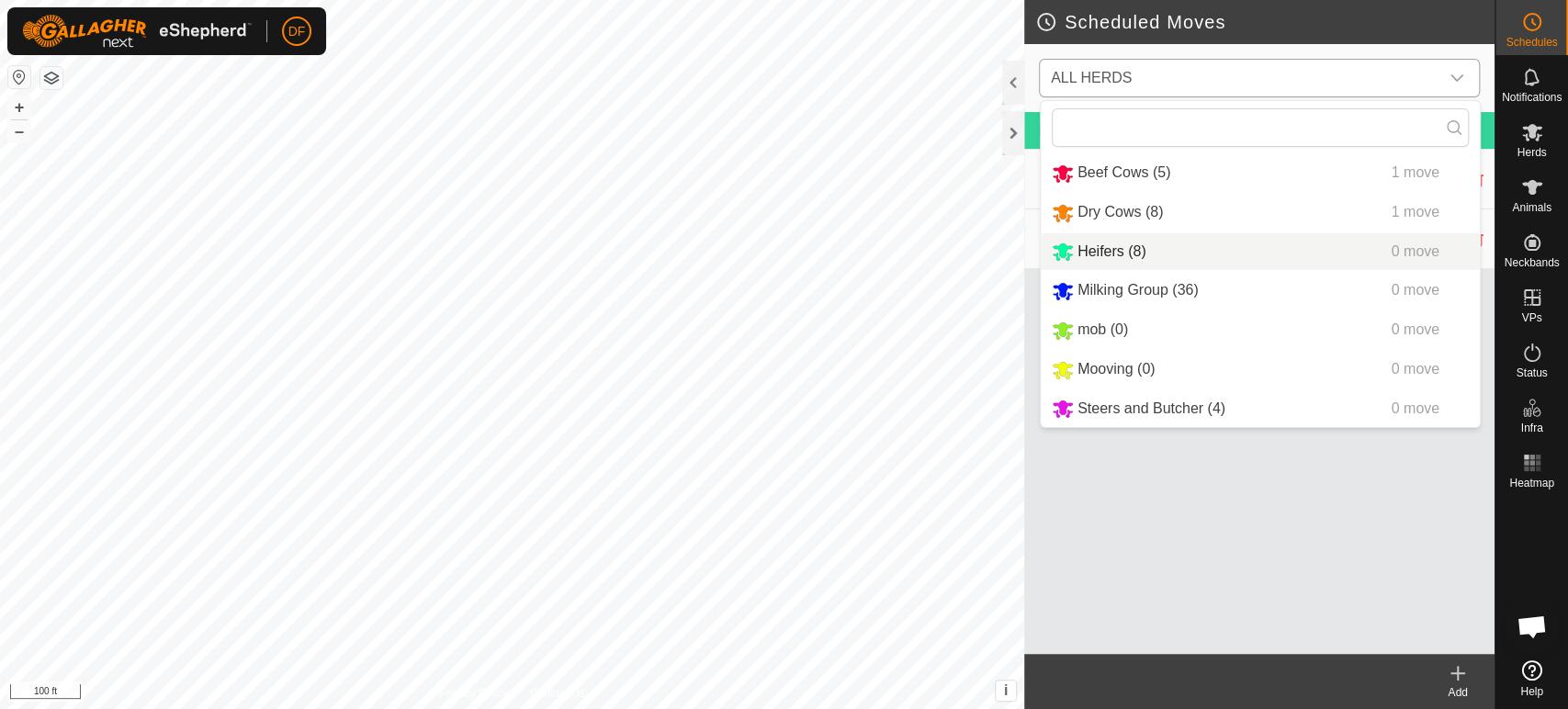
click at [1155, 247] on li "Heifers (8) 0 move" at bounding box center [1260, 252] width 439 height 37
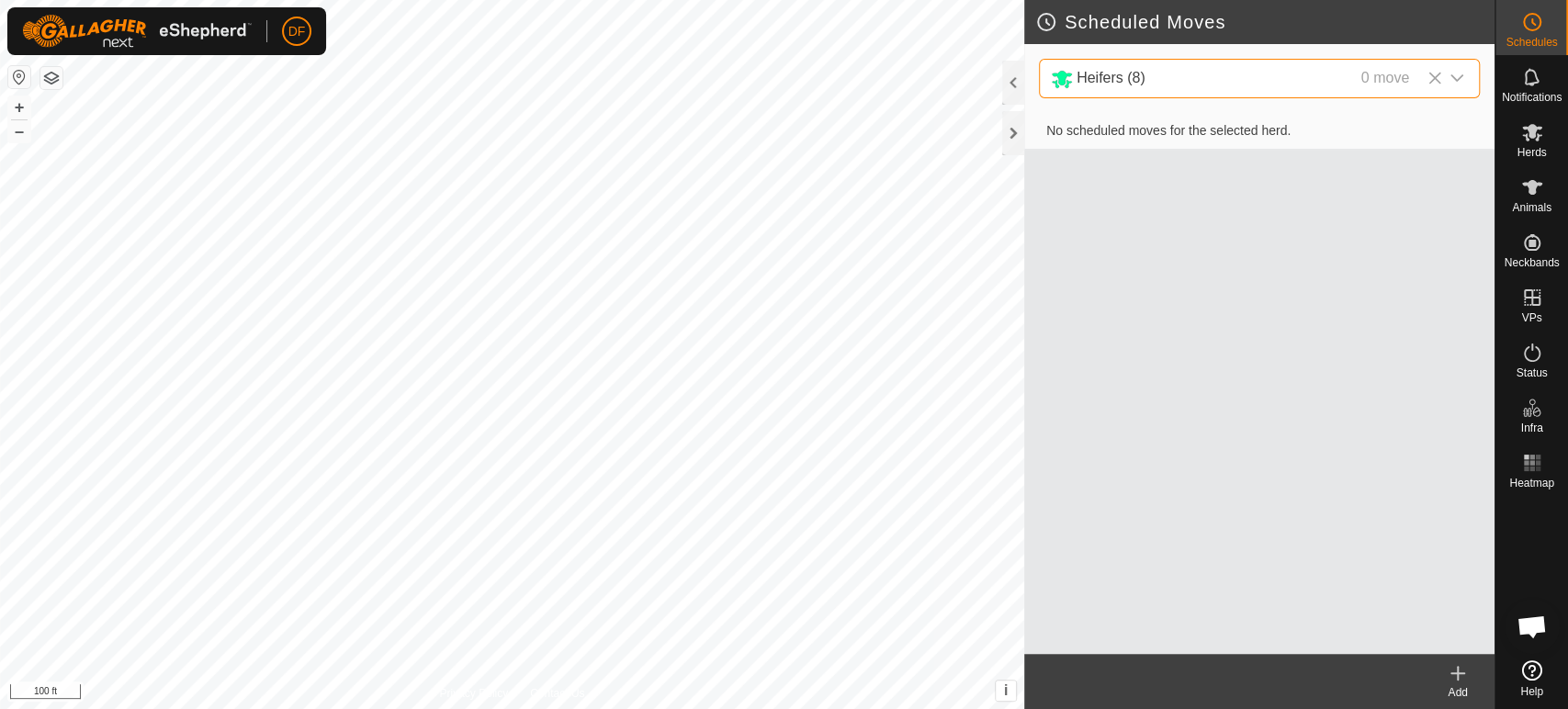
click at [1461, 681] on icon at bounding box center [1458, 673] width 22 height 22
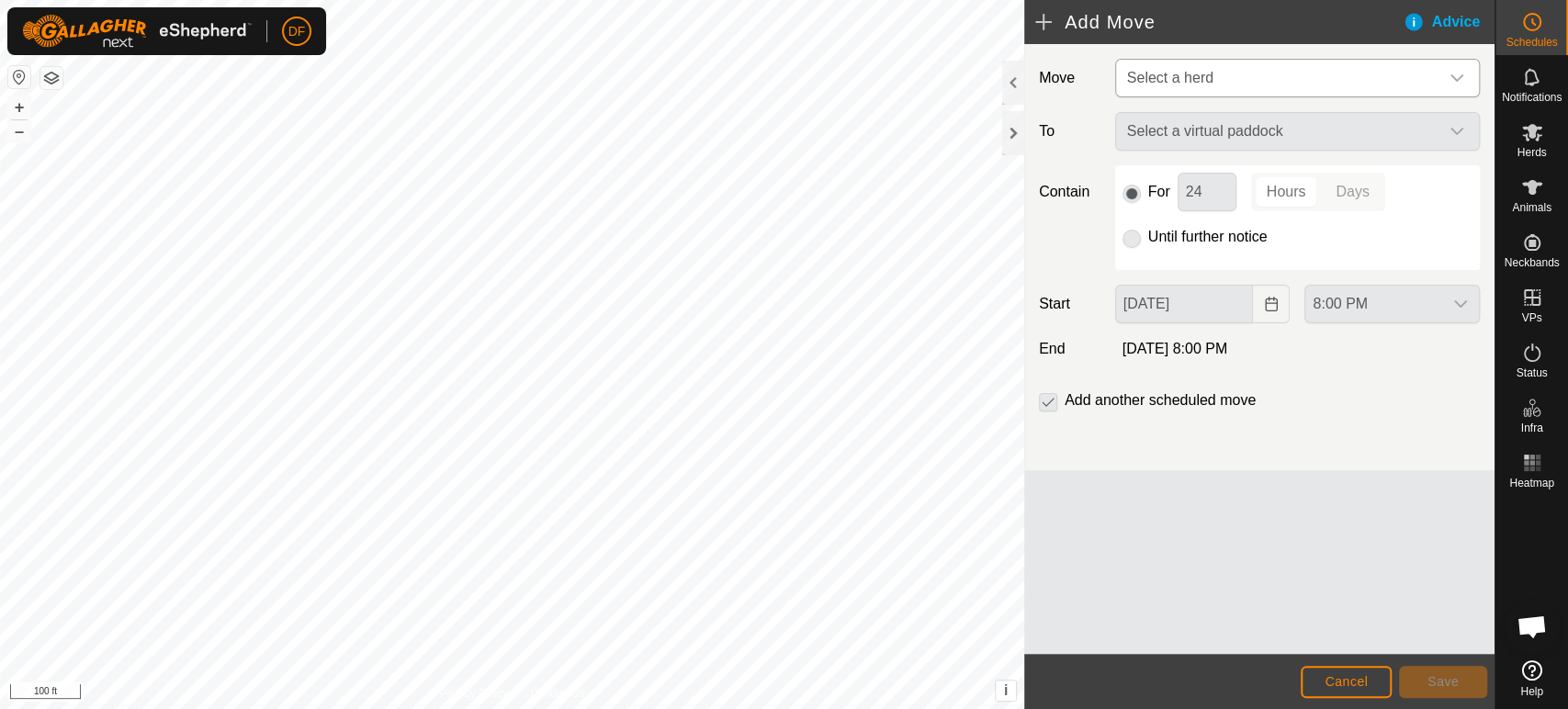
click at [1184, 61] on span "Select a herd" at bounding box center [1279, 78] width 319 height 36
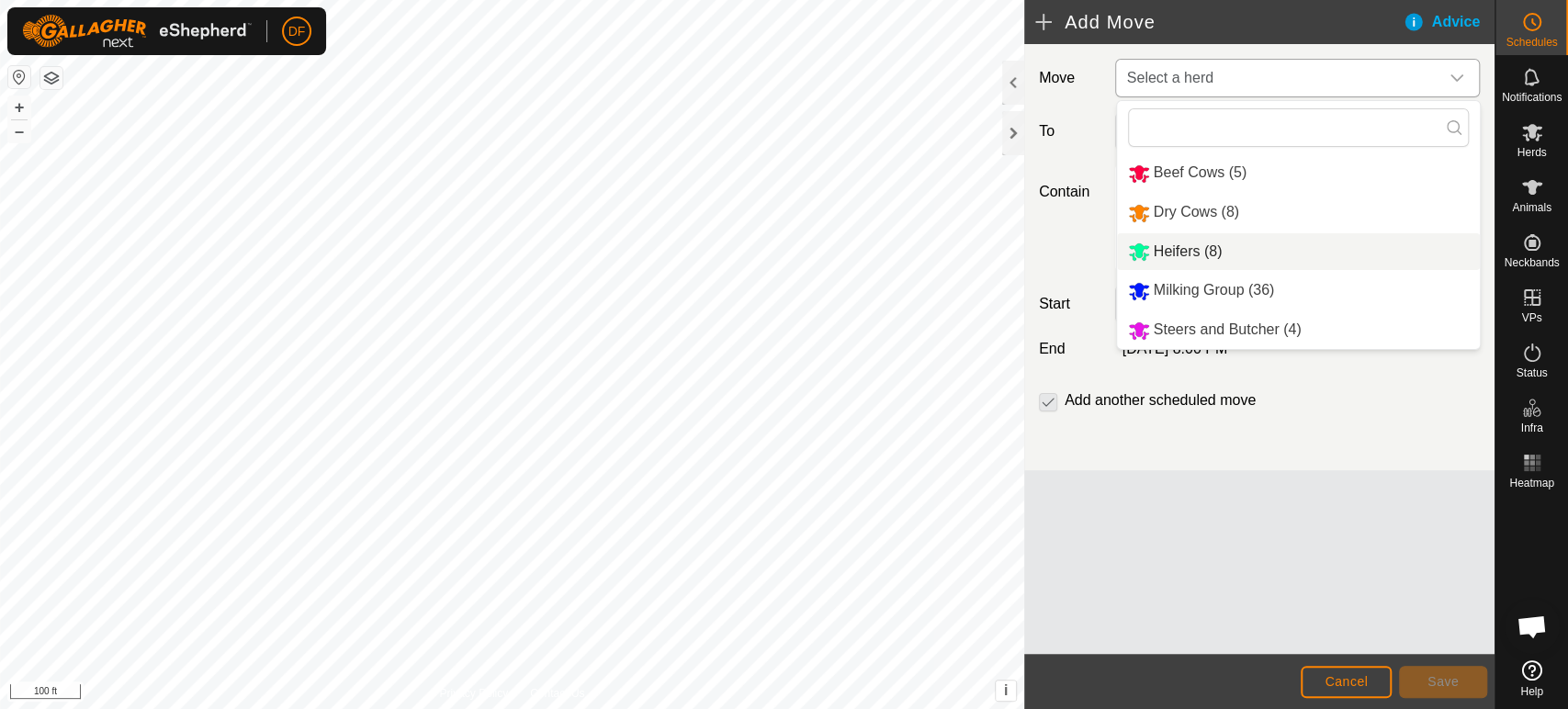
click at [1178, 246] on li "Heifers (8)" at bounding box center [1298, 252] width 363 height 37
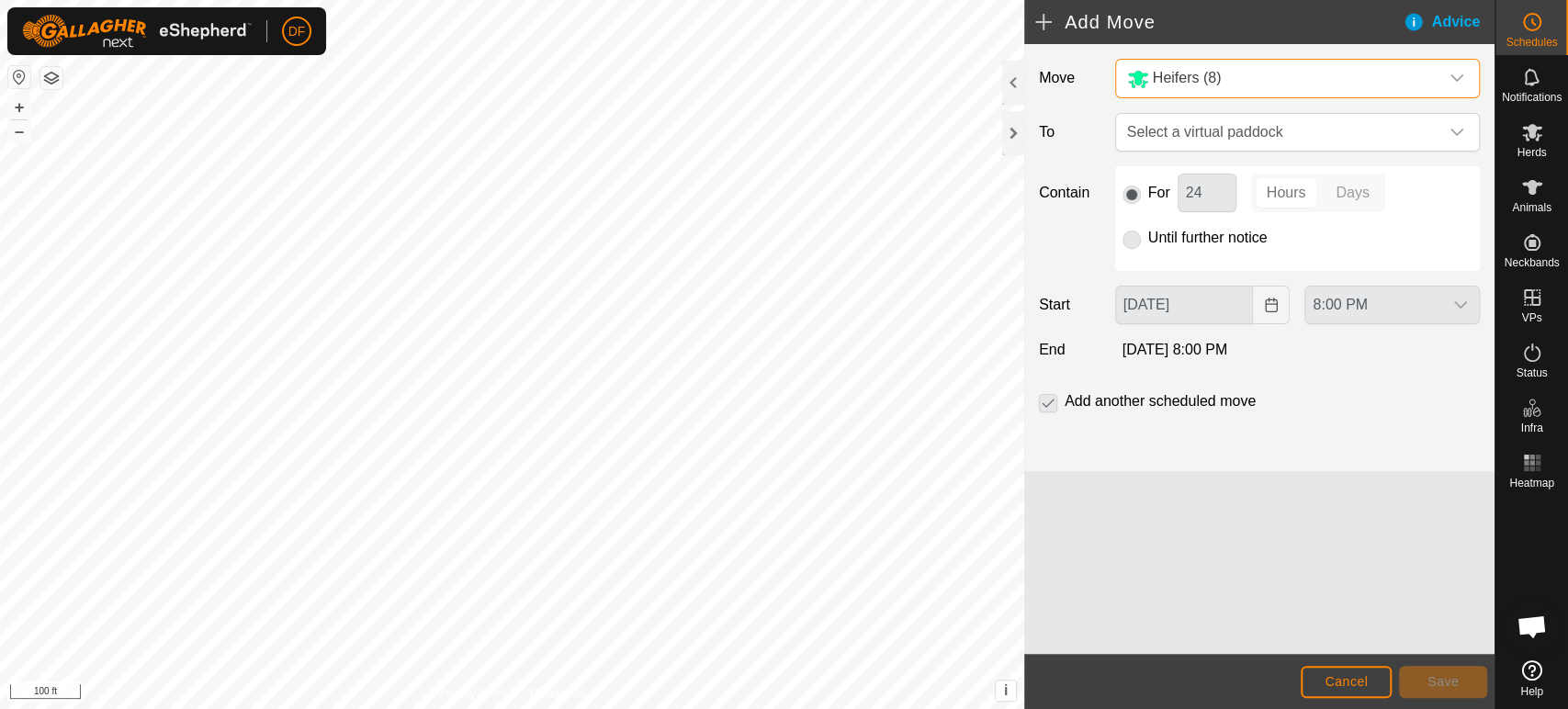
click at [1133, 244] on p-radiobutton at bounding box center [1131, 237] width 18 height 22
click at [1149, 129] on span "Select a virtual paddock" at bounding box center [1279, 132] width 319 height 36
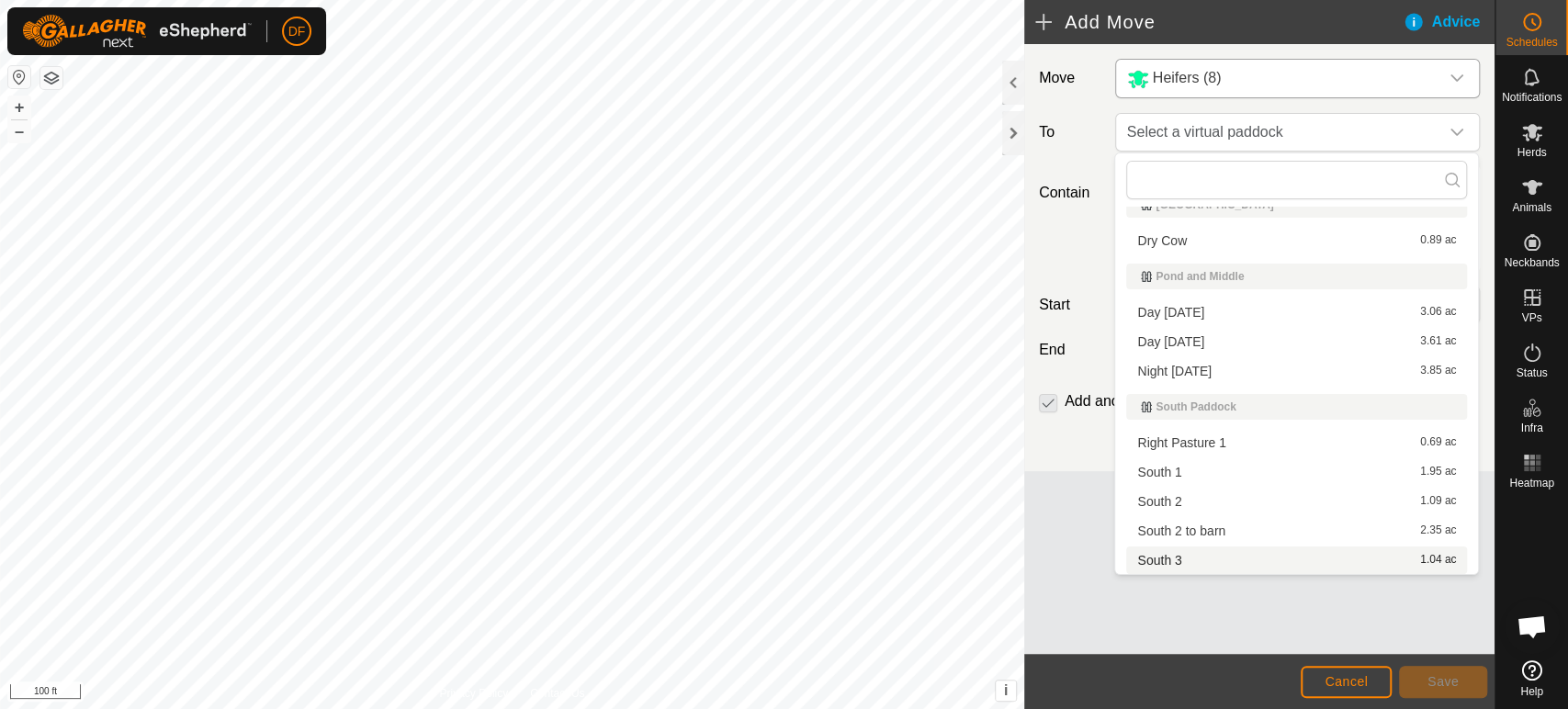
scroll to position [52, 0]
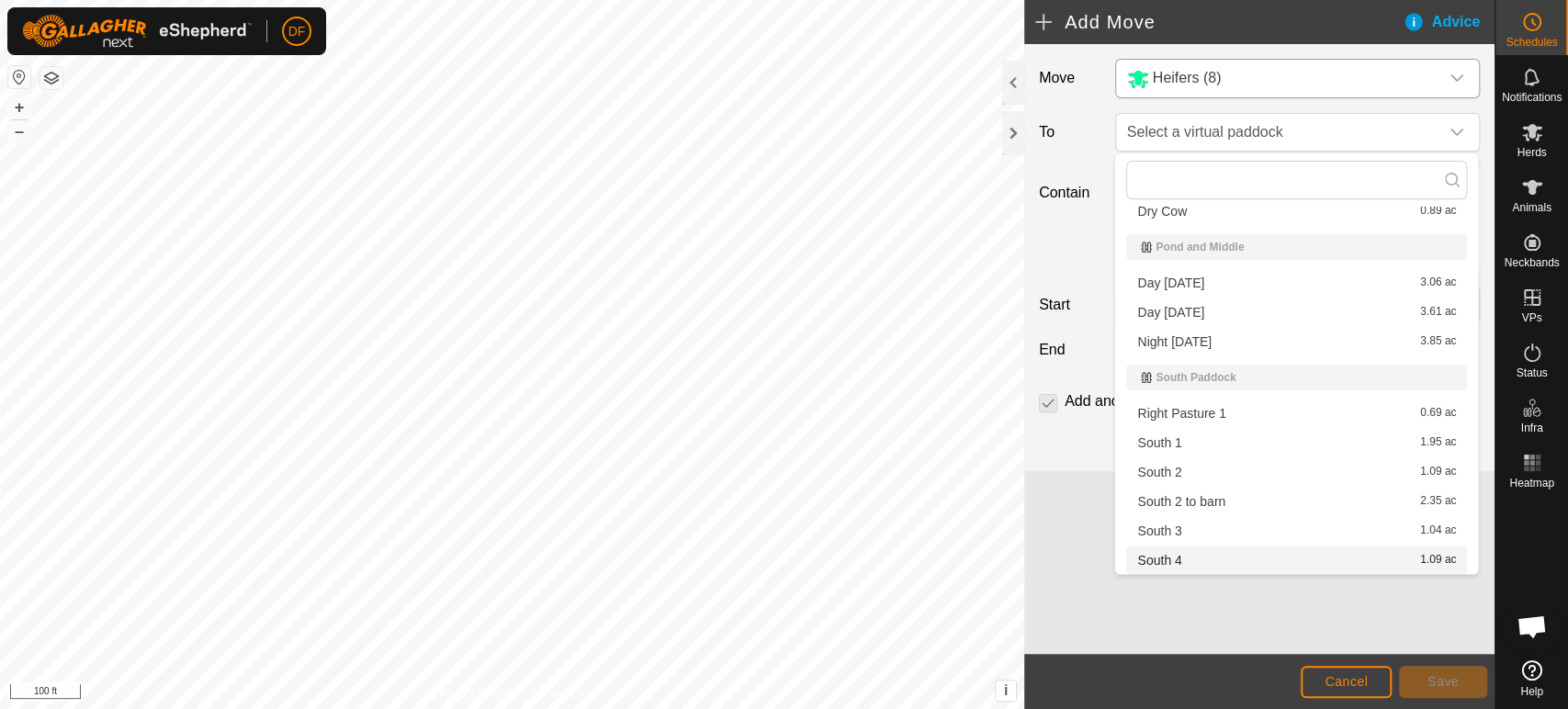
click at [1184, 556] on li "South 4 1.09 ac" at bounding box center [1297, 560] width 341 height 28
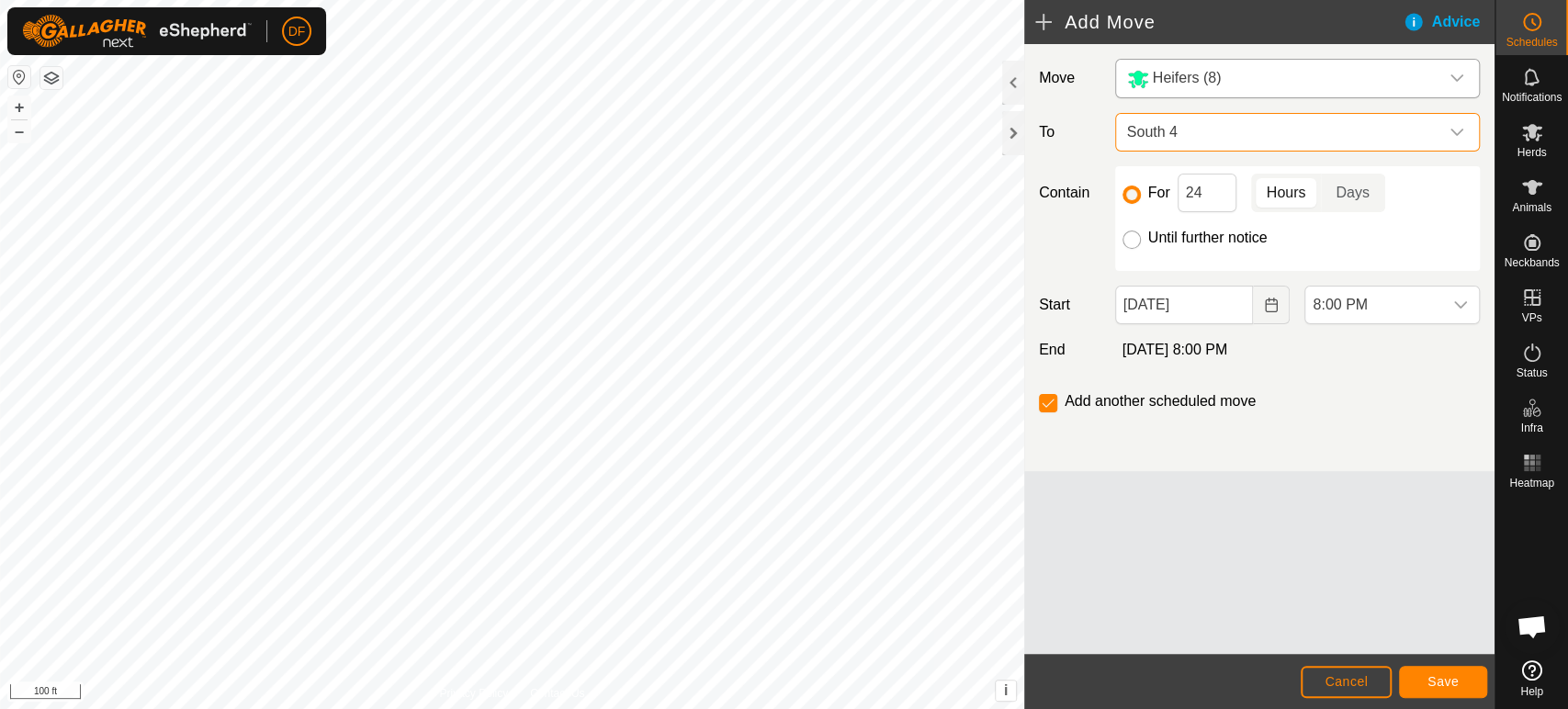
click at [1134, 240] on input "Until further notice" at bounding box center [1131, 239] width 18 height 18
radio input "true"
checkbox input "false"
click at [1448, 688] on span "Save" at bounding box center [1444, 681] width 32 height 14
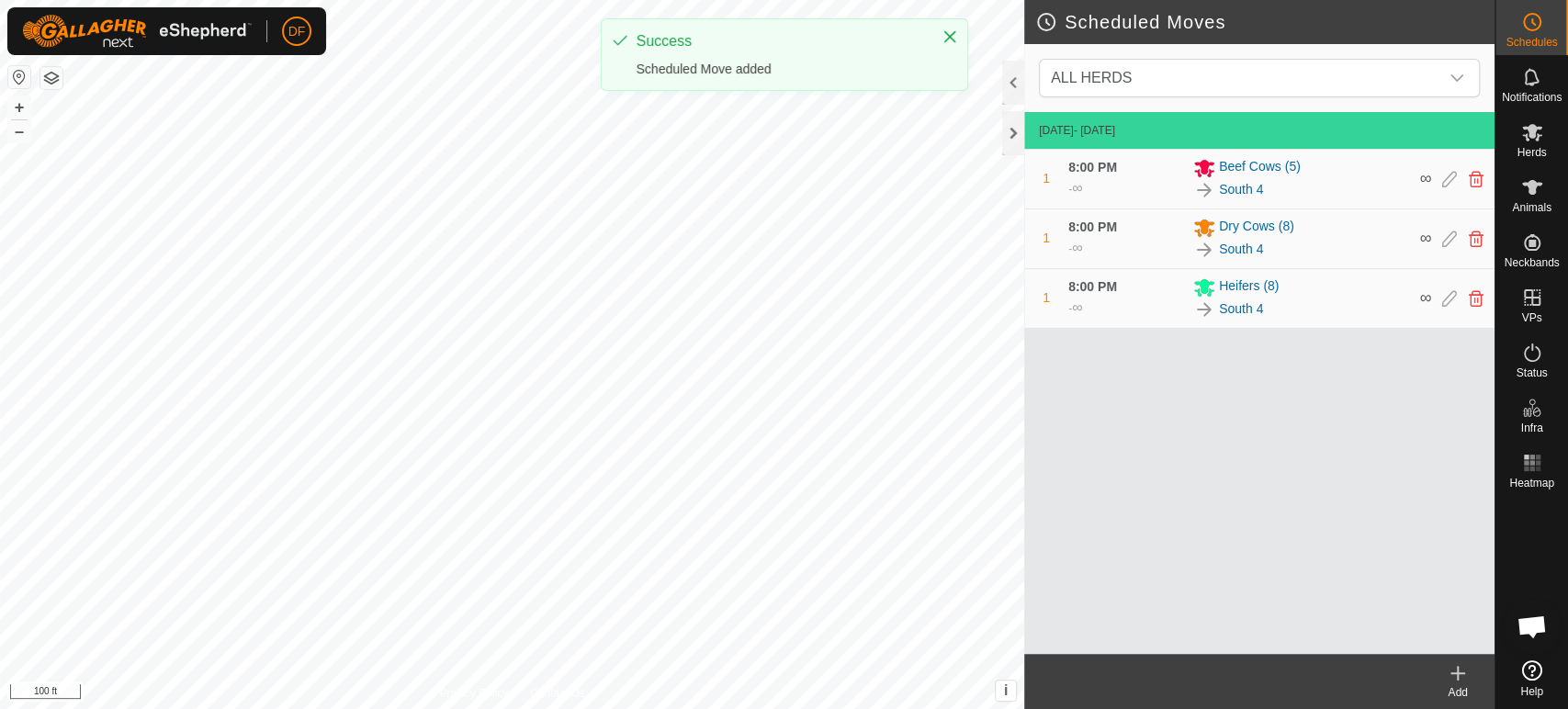
click at [1460, 695] on div "Add" at bounding box center [1458, 692] width 74 height 16
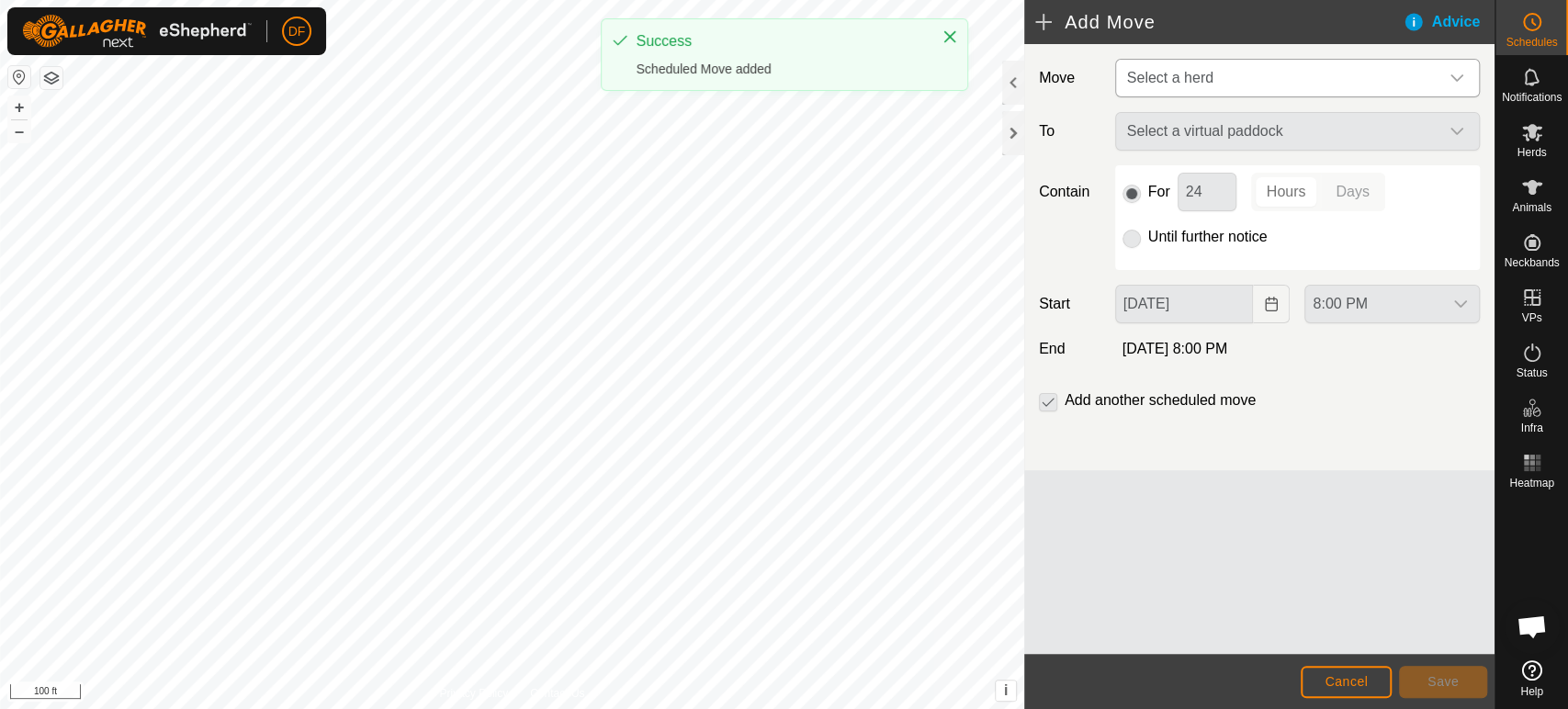
click at [1169, 74] on span "Select a herd" at bounding box center [1171, 78] width 86 height 15
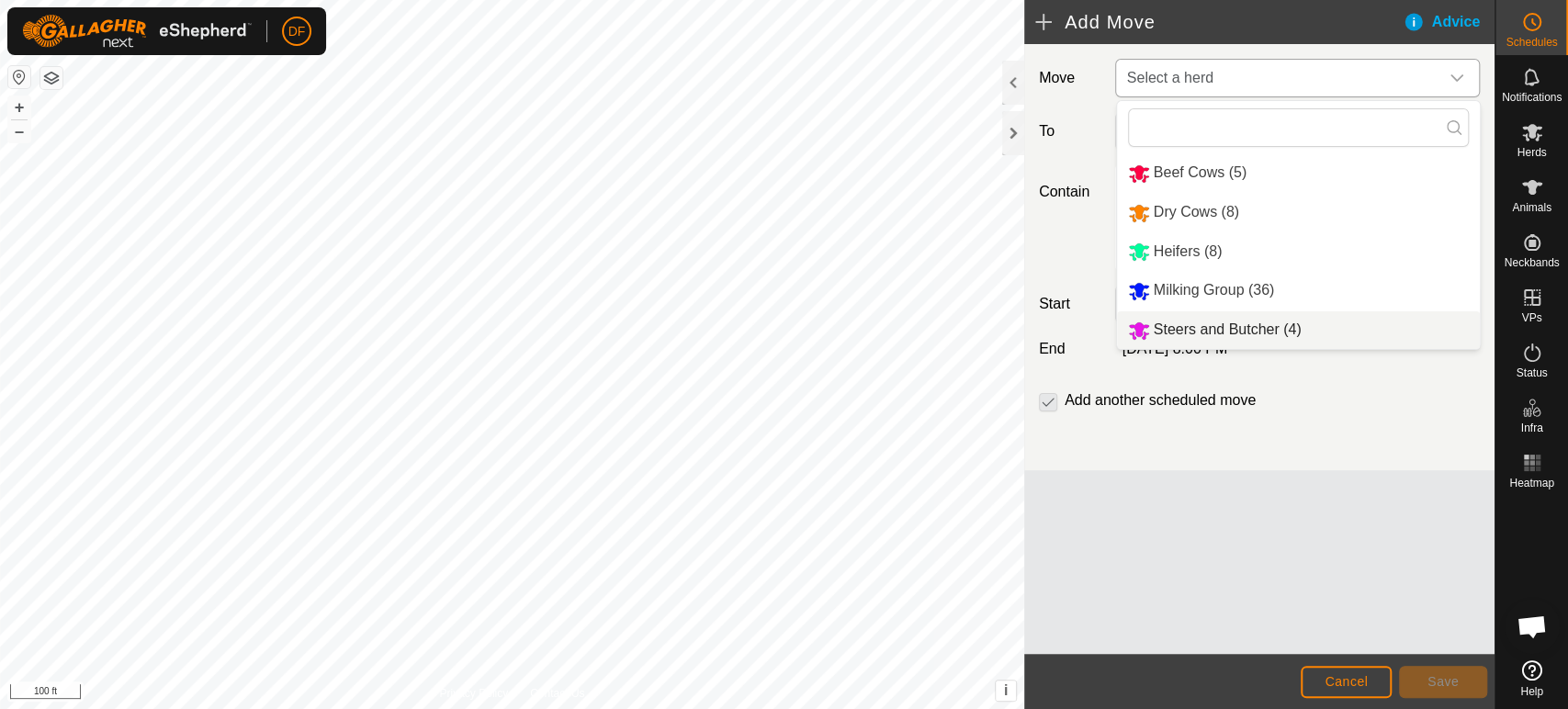
click at [1203, 321] on span "Steers and Butcher (4)" at bounding box center [1228, 329] width 148 height 15
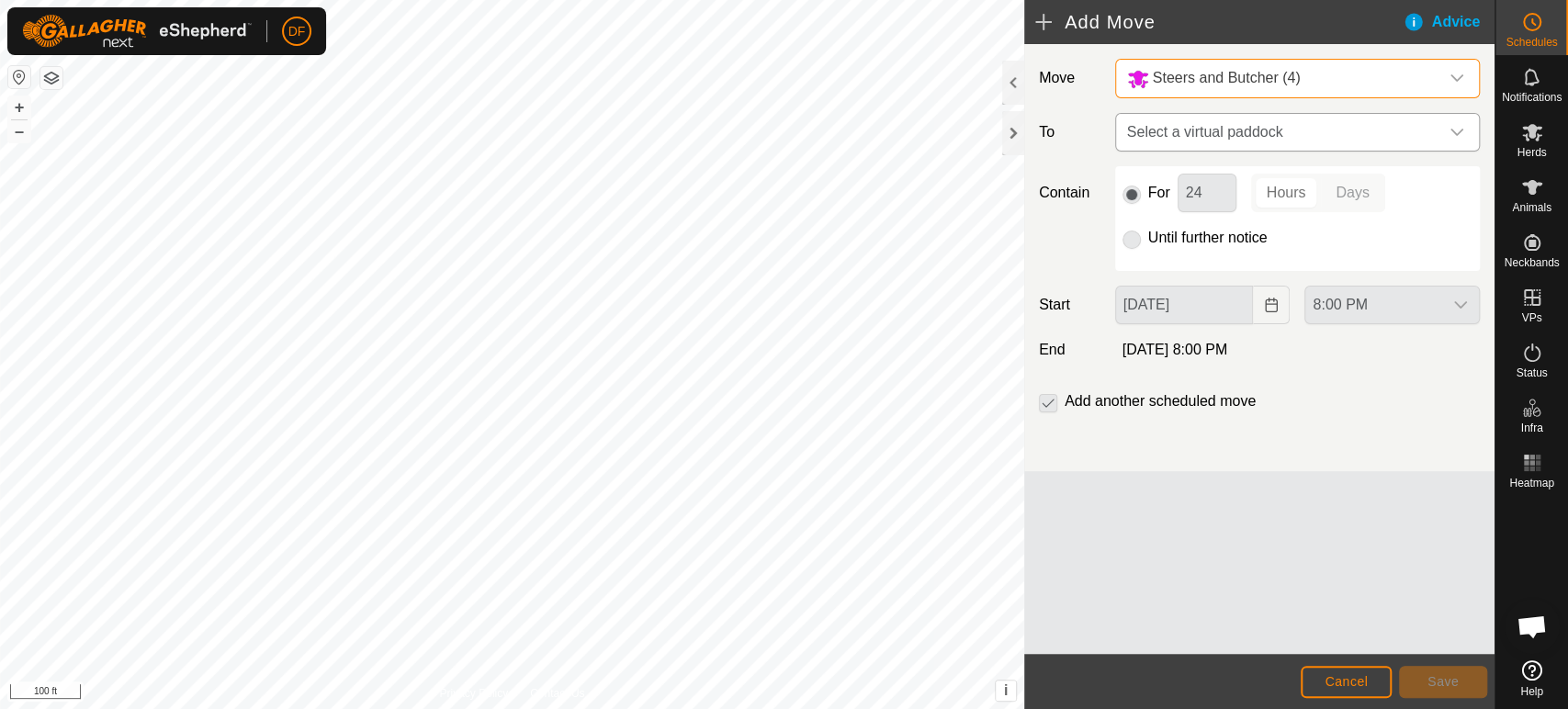
click at [1162, 144] on span "Select a virtual paddock" at bounding box center [1279, 132] width 319 height 36
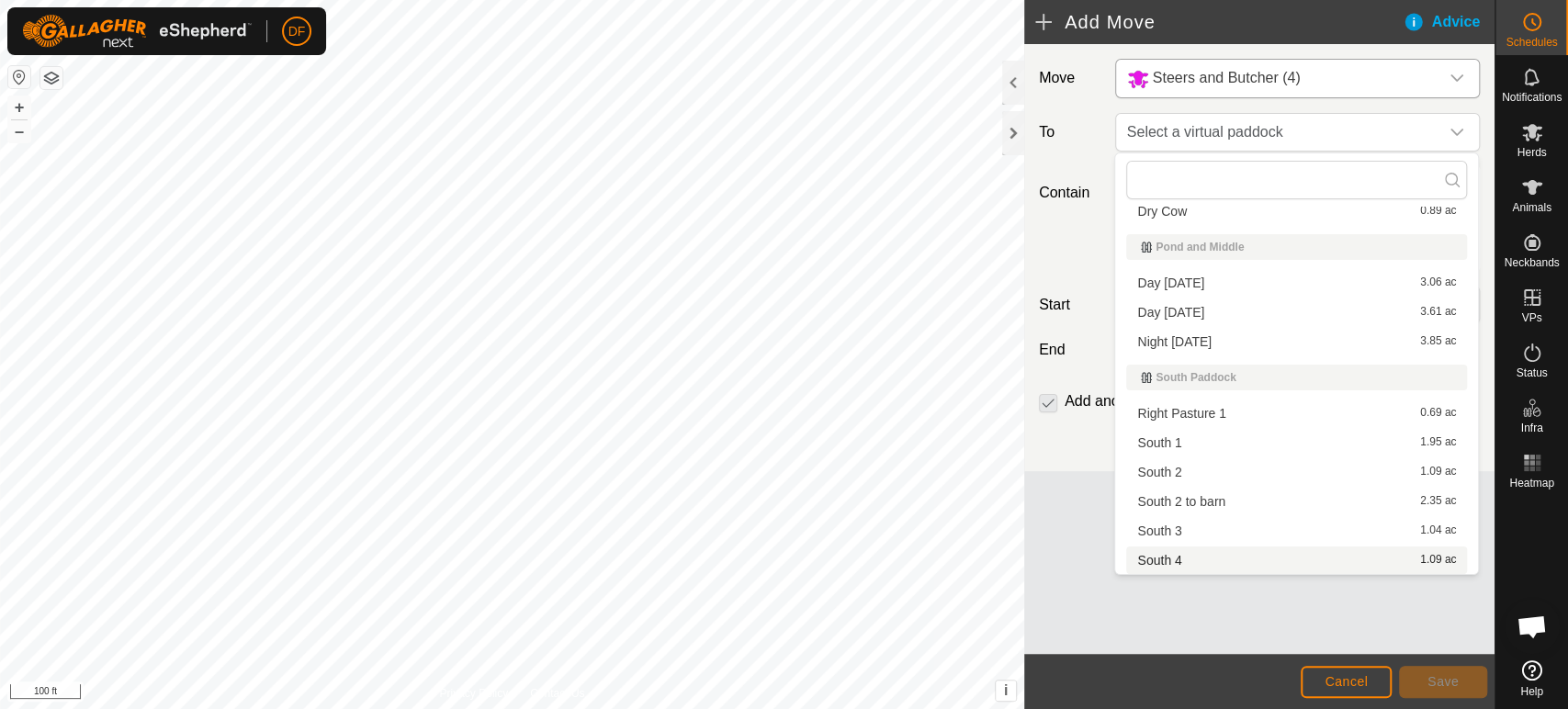
scroll to position [123, 0]
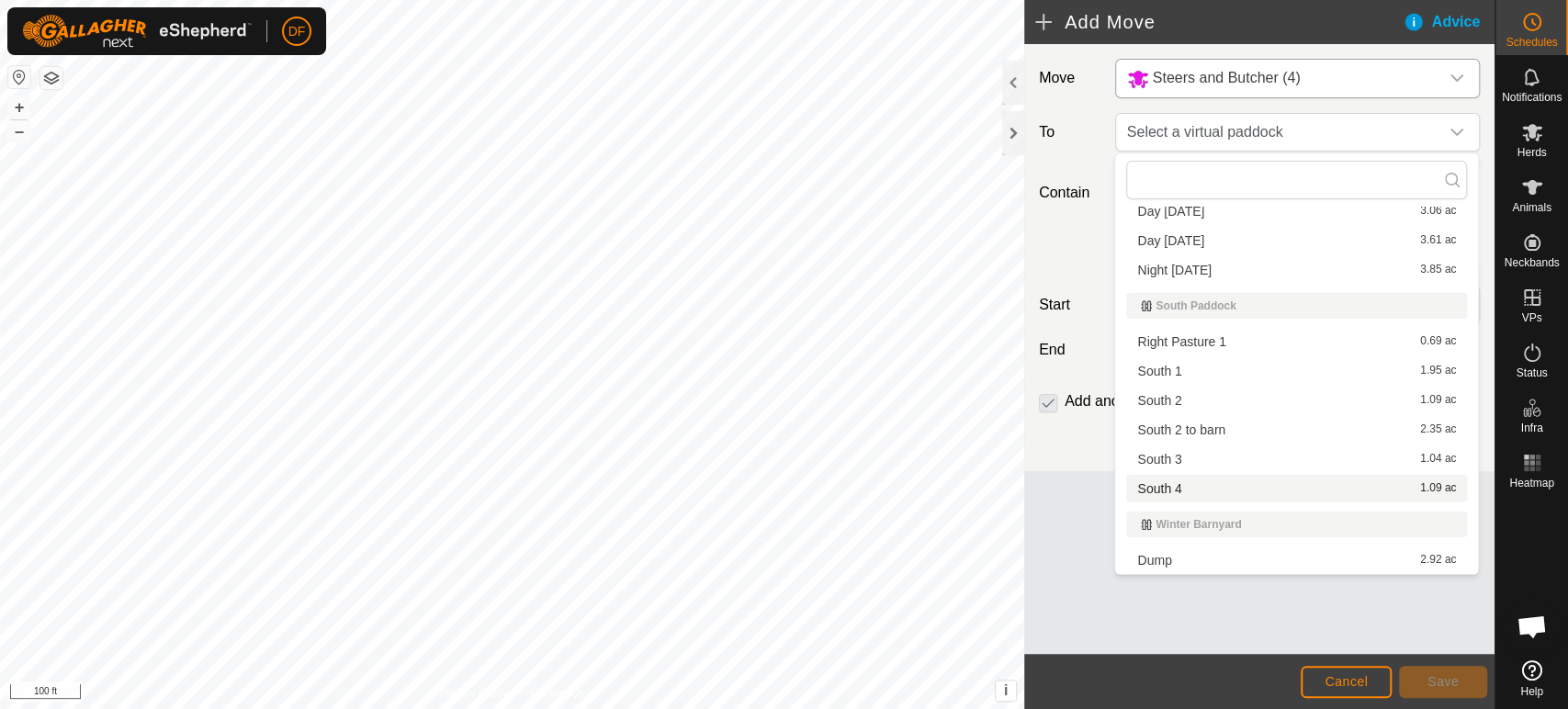
click at [1183, 491] on li "South 4 1.09 ac" at bounding box center [1297, 488] width 341 height 28
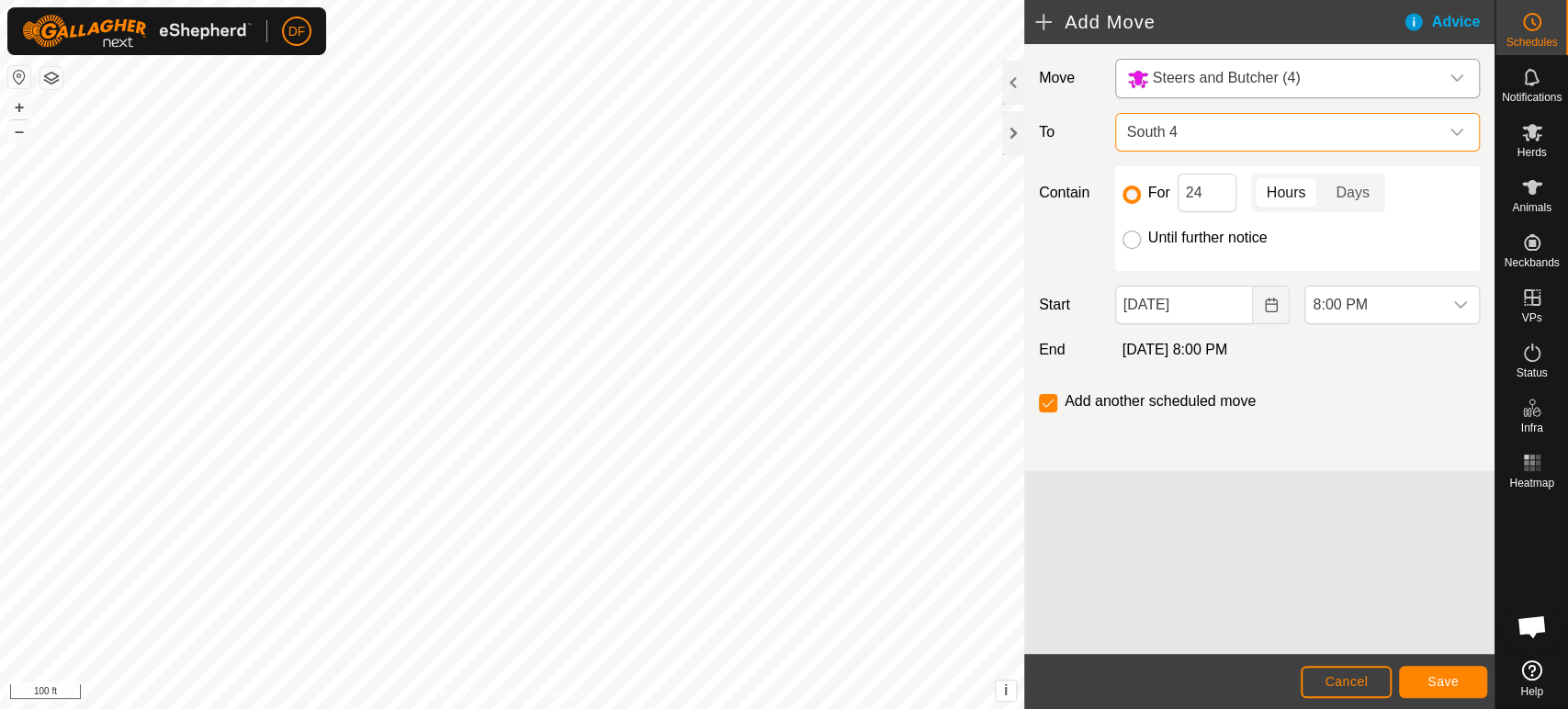
click at [1135, 242] on input "Until further notice" at bounding box center [1131, 239] width 18 height 18
radio input "true"
checkbox input "false"
click at [1461, 674] on button "Save" at bounding box center [1444, 682] width 88 height 33
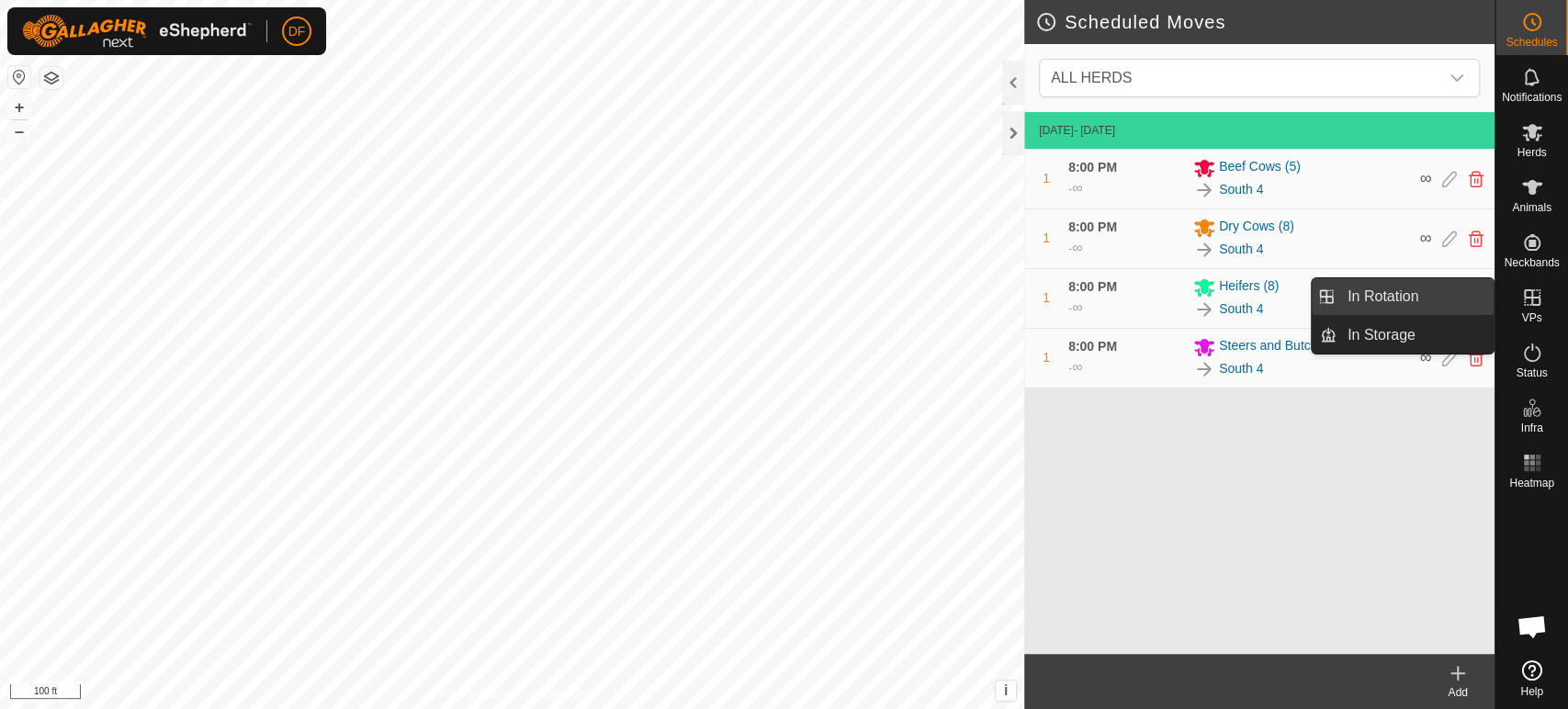
click at [1459, 299] on link "In Rotation" at bounding box center [1416, 297] width 157 height 36
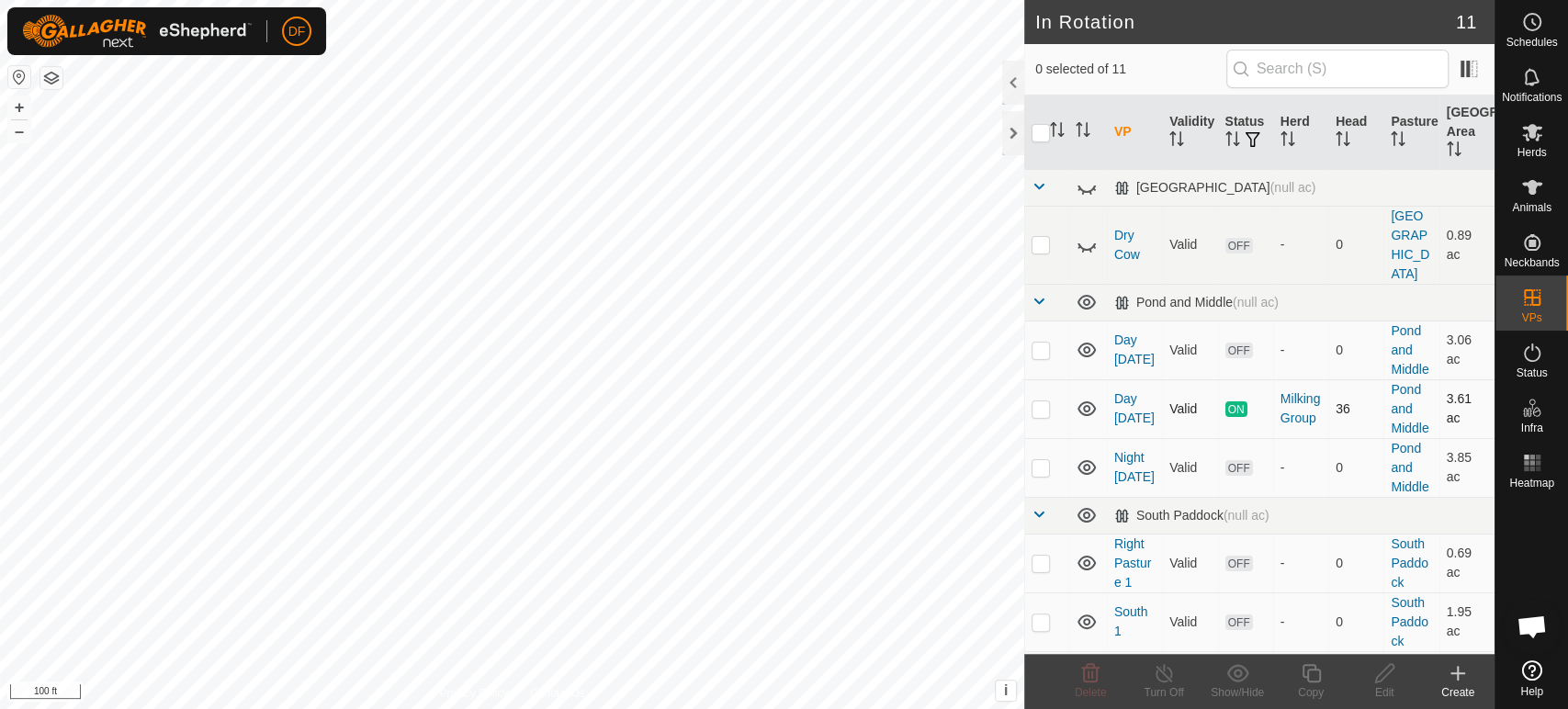
click at [1039, 401] on p-checkbox at bounding box center [1041, 408] width 18 height 14
checkbox input "true"
click at [1311, 683] on icon at bounding box center [1311, 673] width 23 height 22
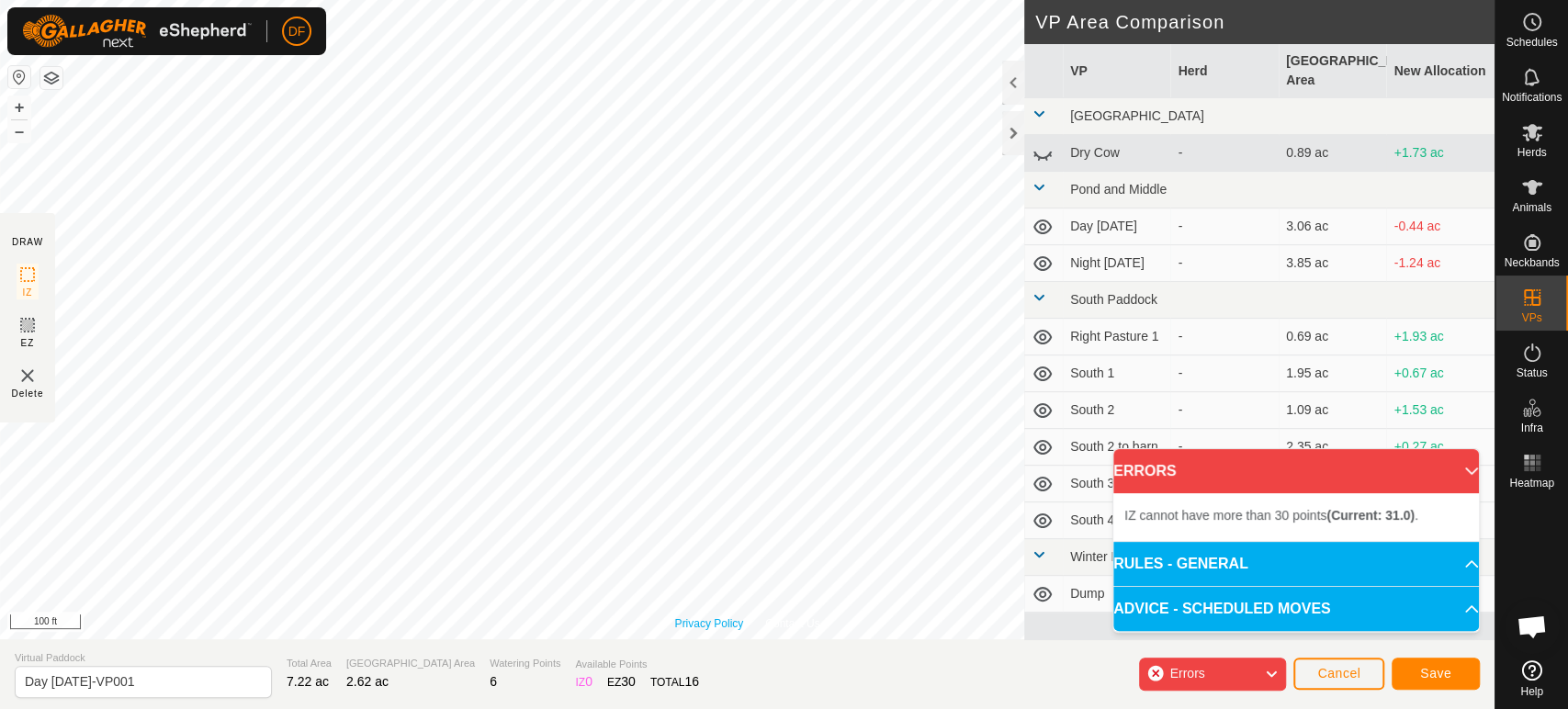
click at [684, 629] on div "Privacy Policy Contact Us Type: Inclusion Zone undefined Animal + – ⇧ i This ap…" at bounding box center [748, 320] width 1495 height 639
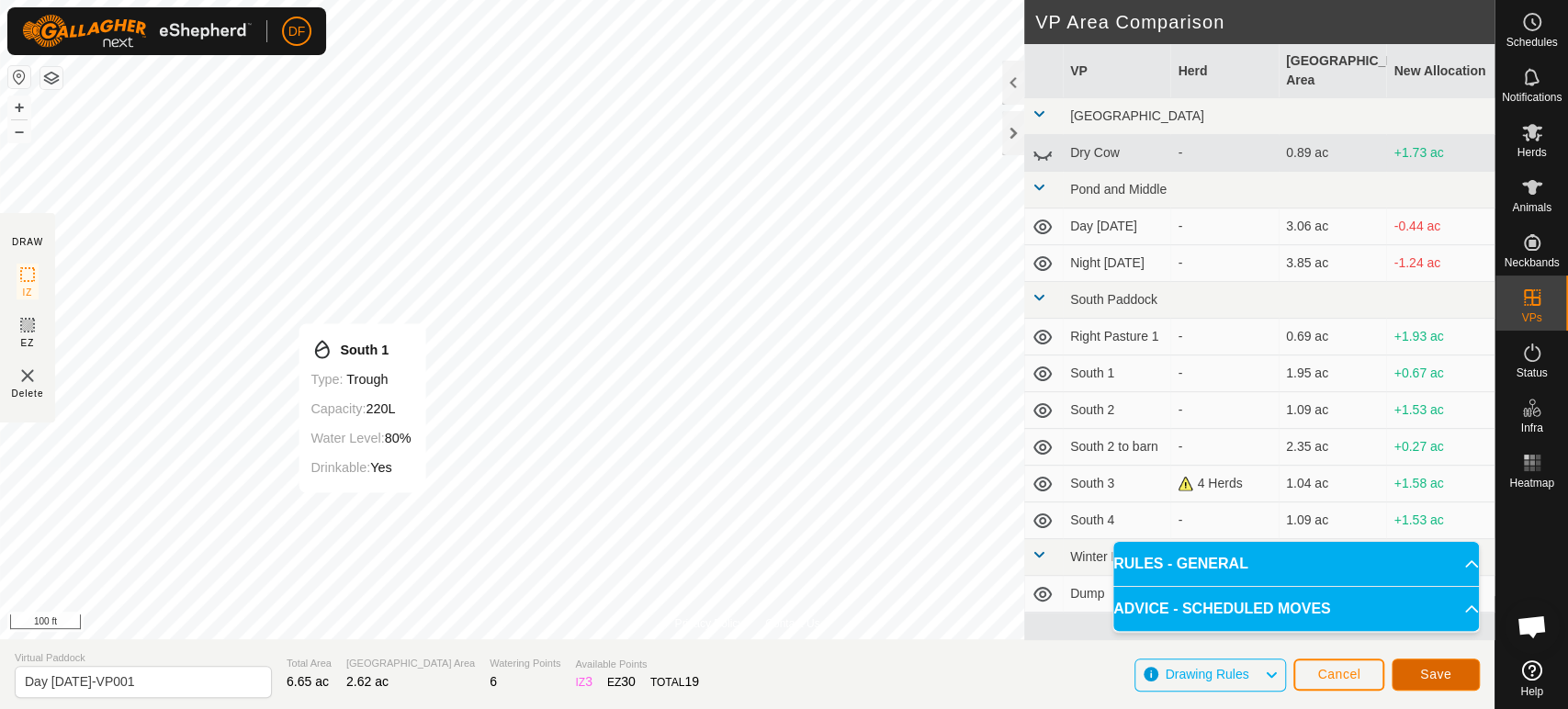
click at [1456, 682] on button "Save" at bounding box center [1436, 675] width 88 height 33
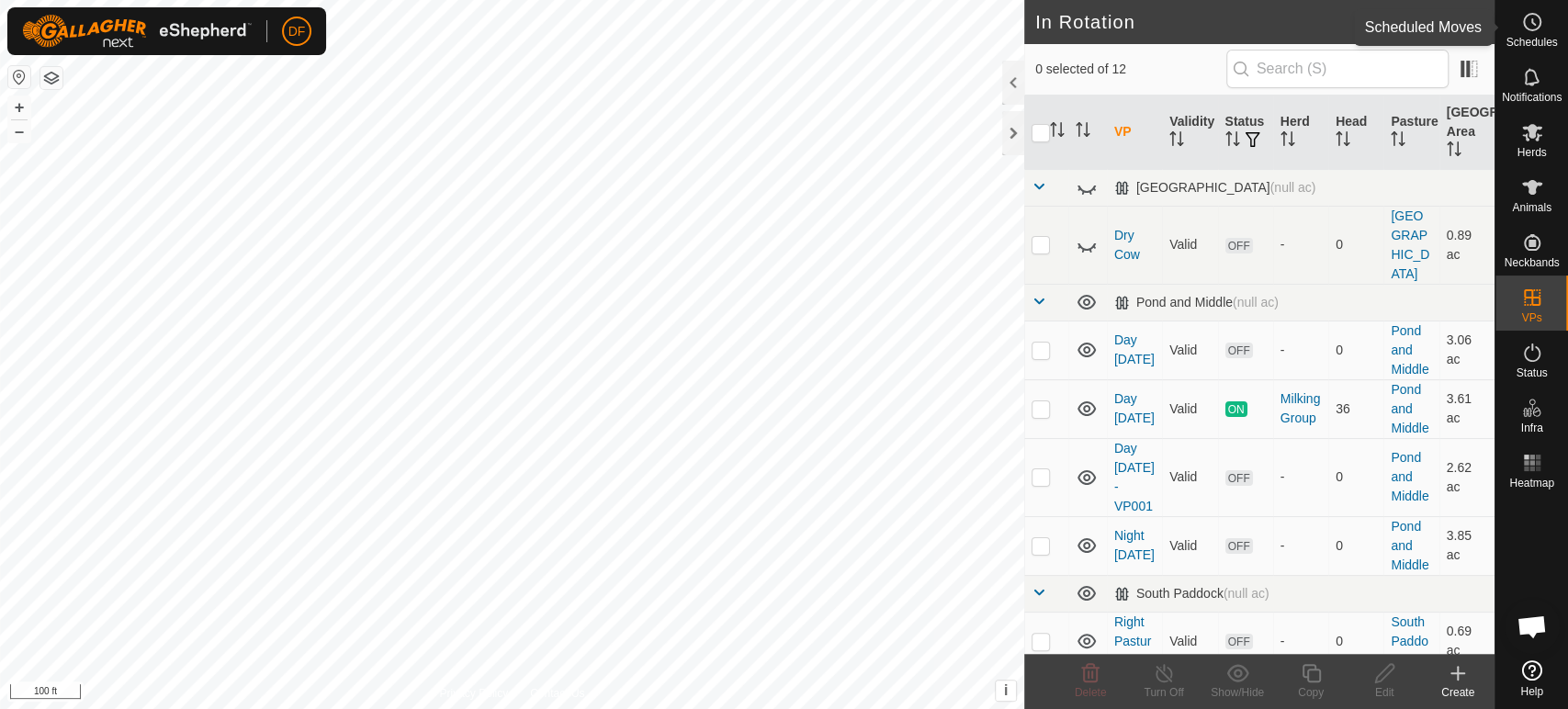
click at [1519, 16] on es-schedule-vp-svg-icon at bounding box center [1533, 22] width 34 height 30
